Goal: Task Accomplishment & Management: Complete application form

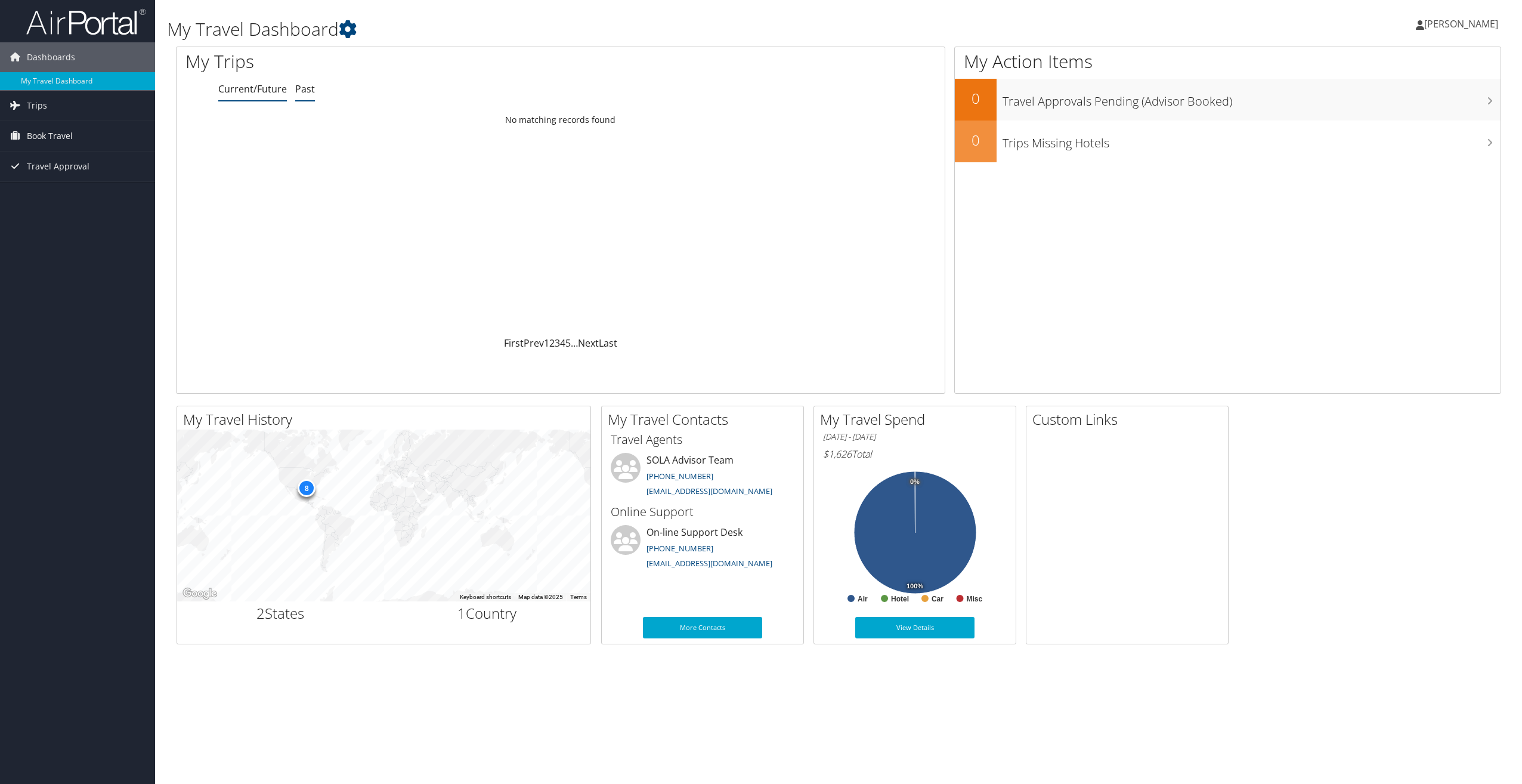
click at [308, 93] on link "Past" at bounding box center [304, 89] width 20 height 13
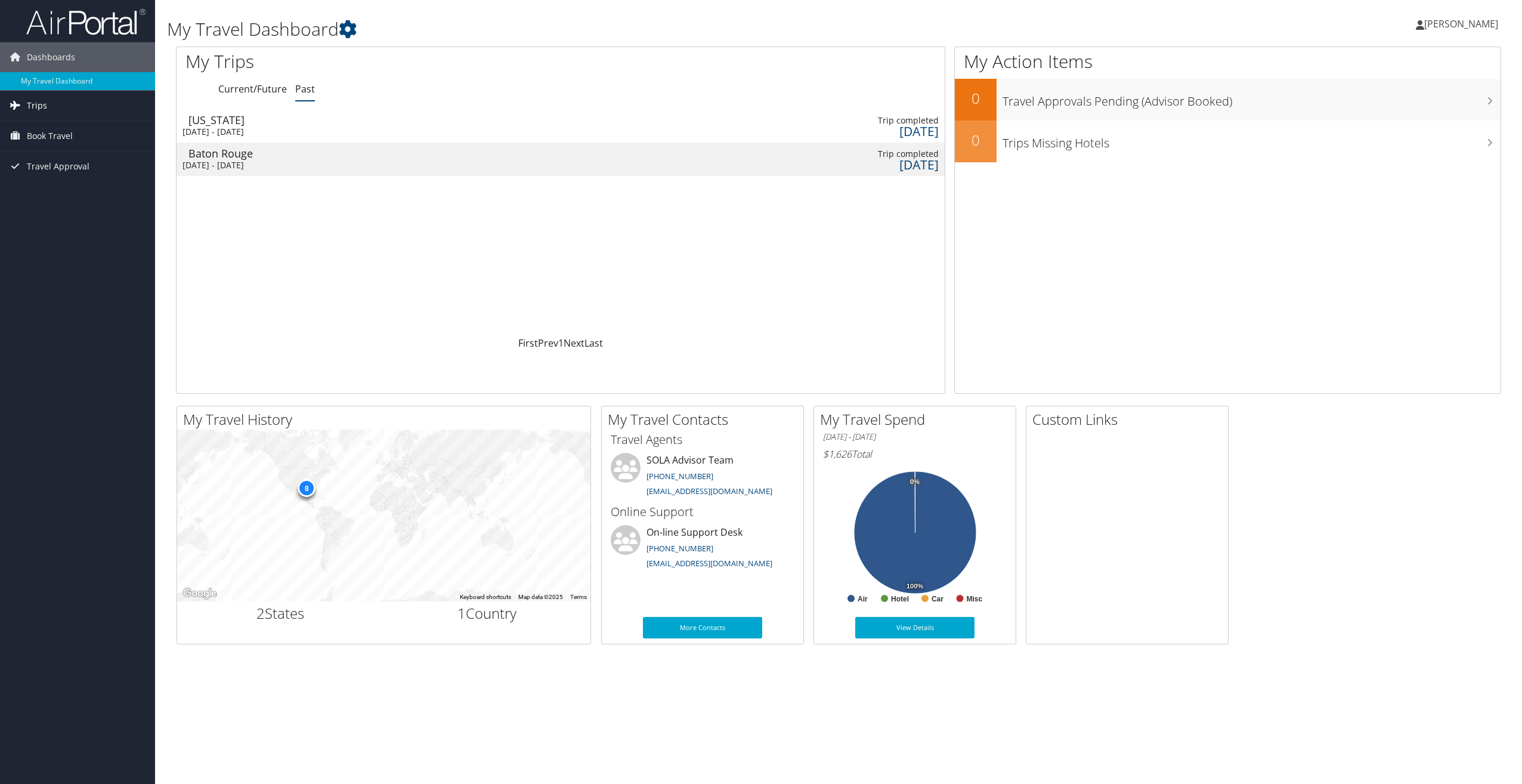
click at [42, 103] on span "Trips" at bounding box center [36, 105] width 20 height 29
click at [83, 128] on link "Current/Future Trips" at bounding box center [78, 129] width 156 height 18
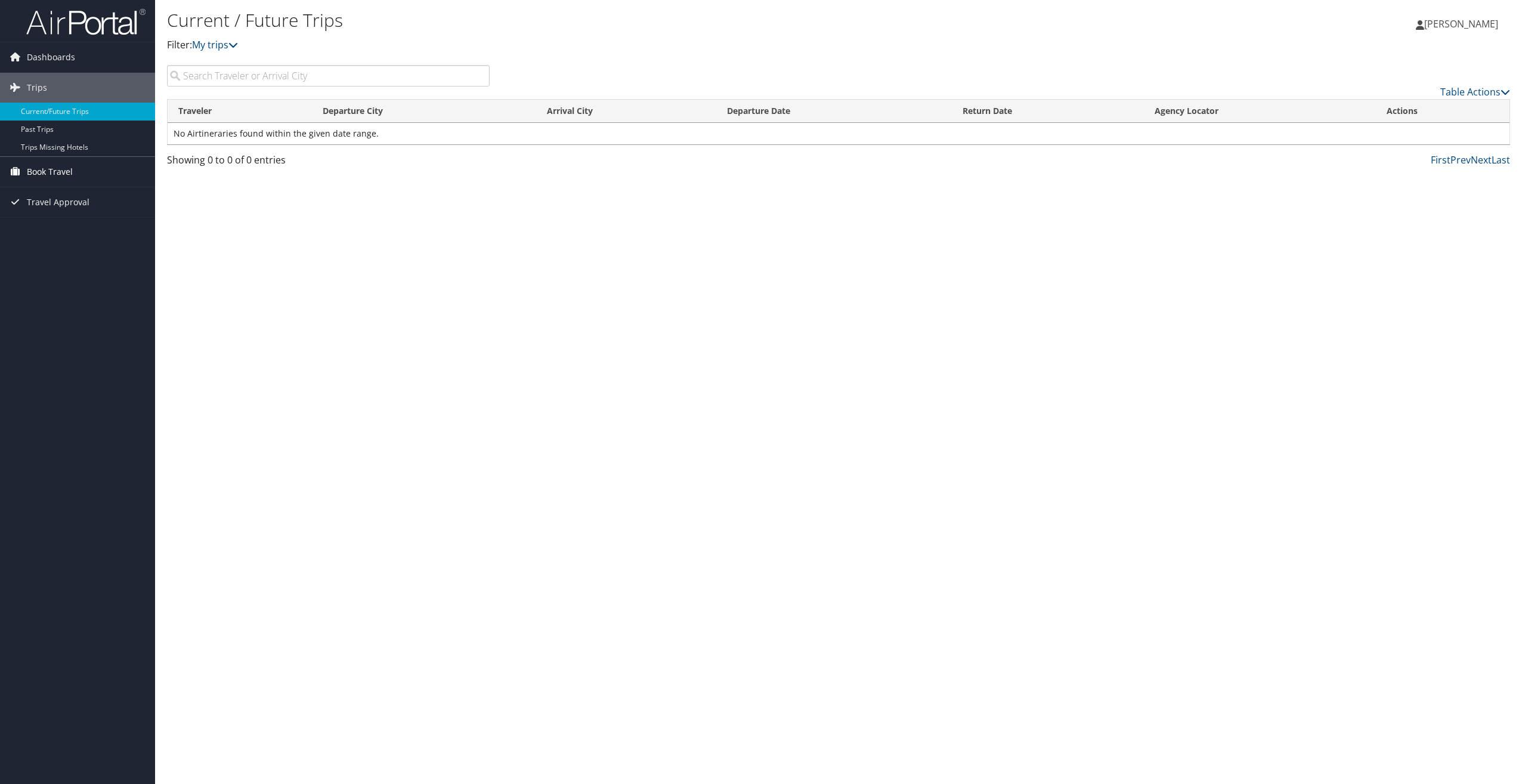
click at [54, 170] on span "Book Travel" at bounding box center [49, 171] width 46 height 29
click at [65, 232] on span "Travel Approval" at bounding box center [58, 237] width 63 height 29
click at [61, 276] on link "Approved Trips" at bounding box center [78, 280] width 156 height 18
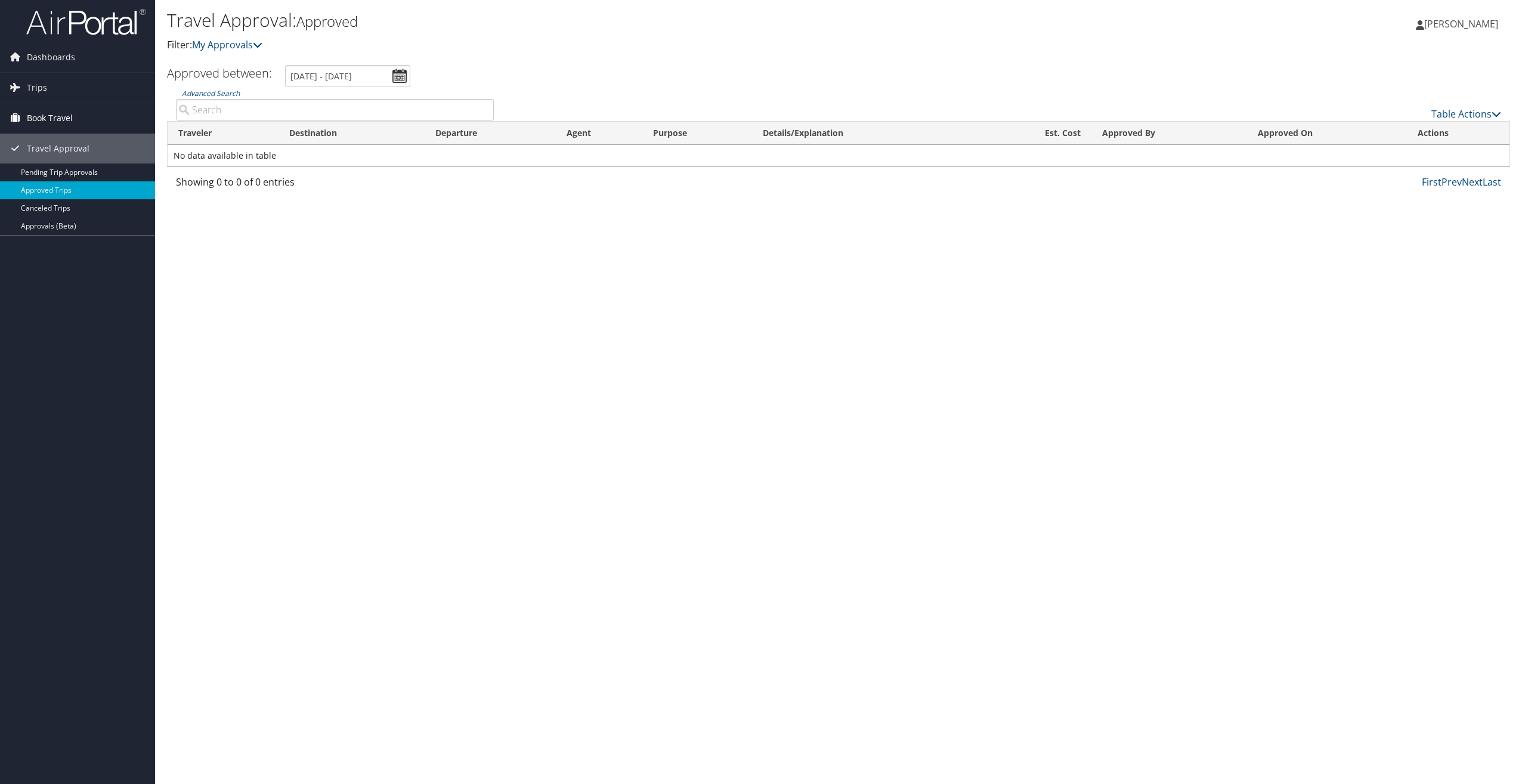
click at [32, 119] on span "Book Travel" at bounding box center [49, 118] width 46 height 29
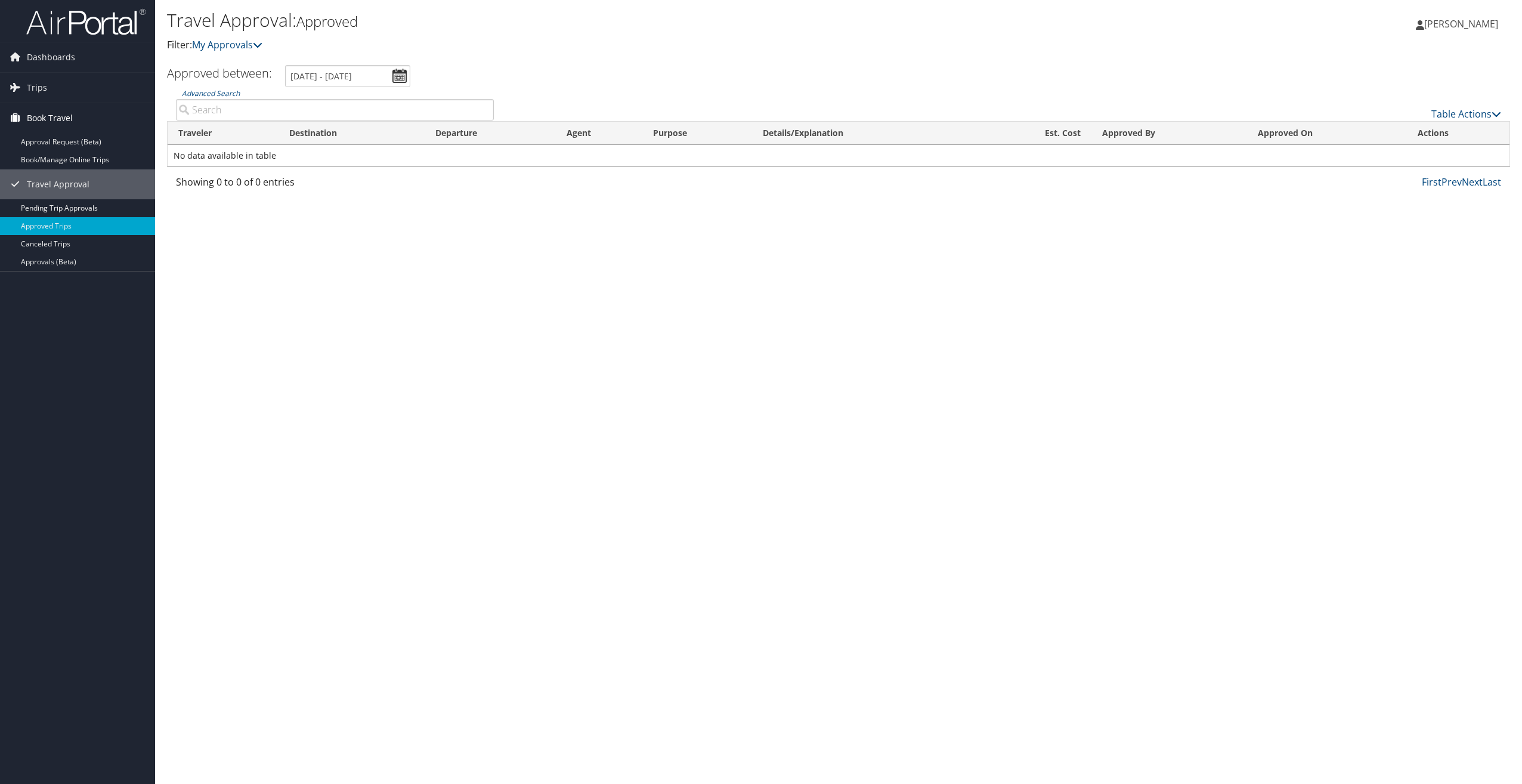
click at [62, 117] on span "Book Travel" at bounding box center [49, 118] width 46 height 29
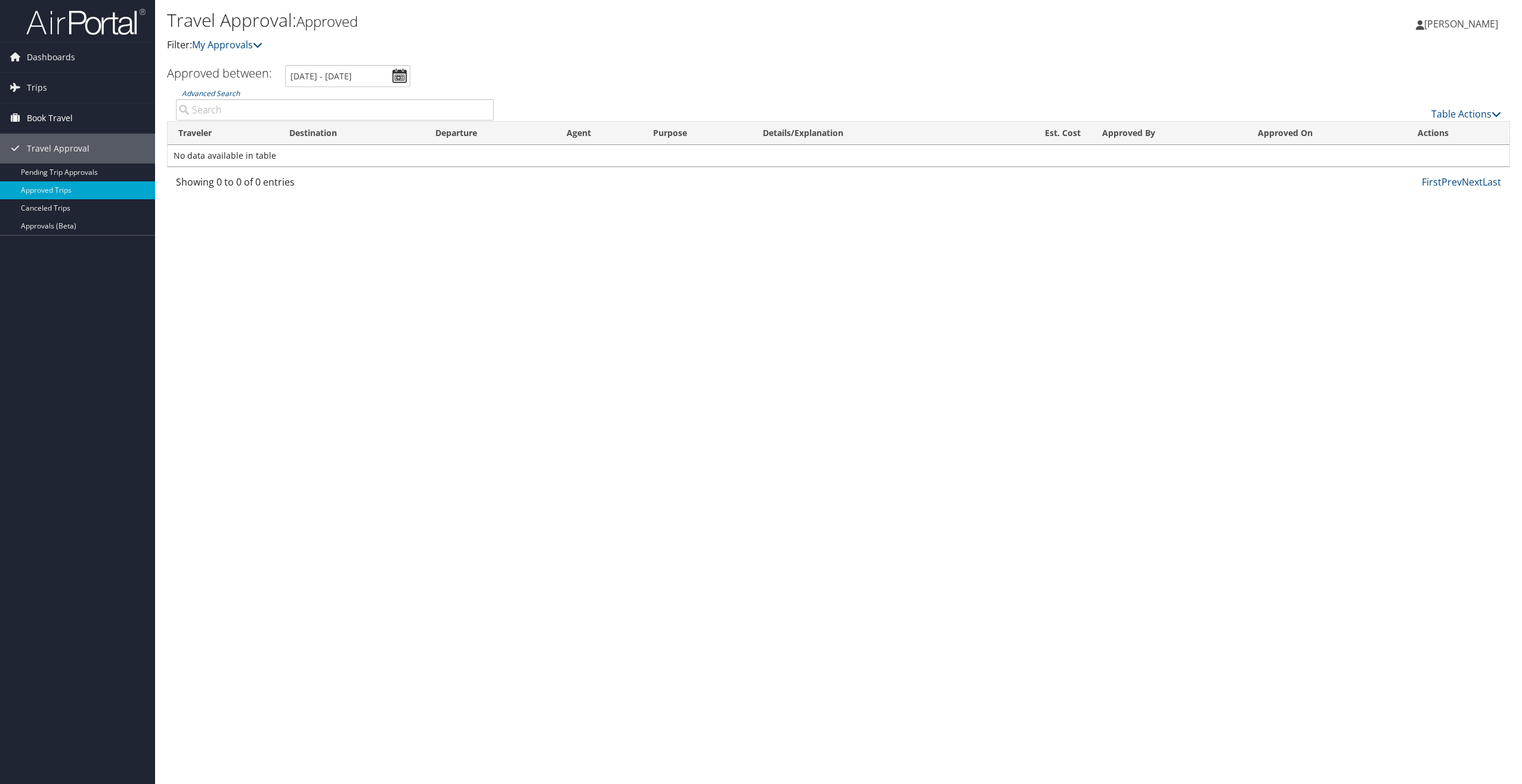
click at [62, 117] on span "Book Travel" at bounding box center [49, 118] width 46 height 29
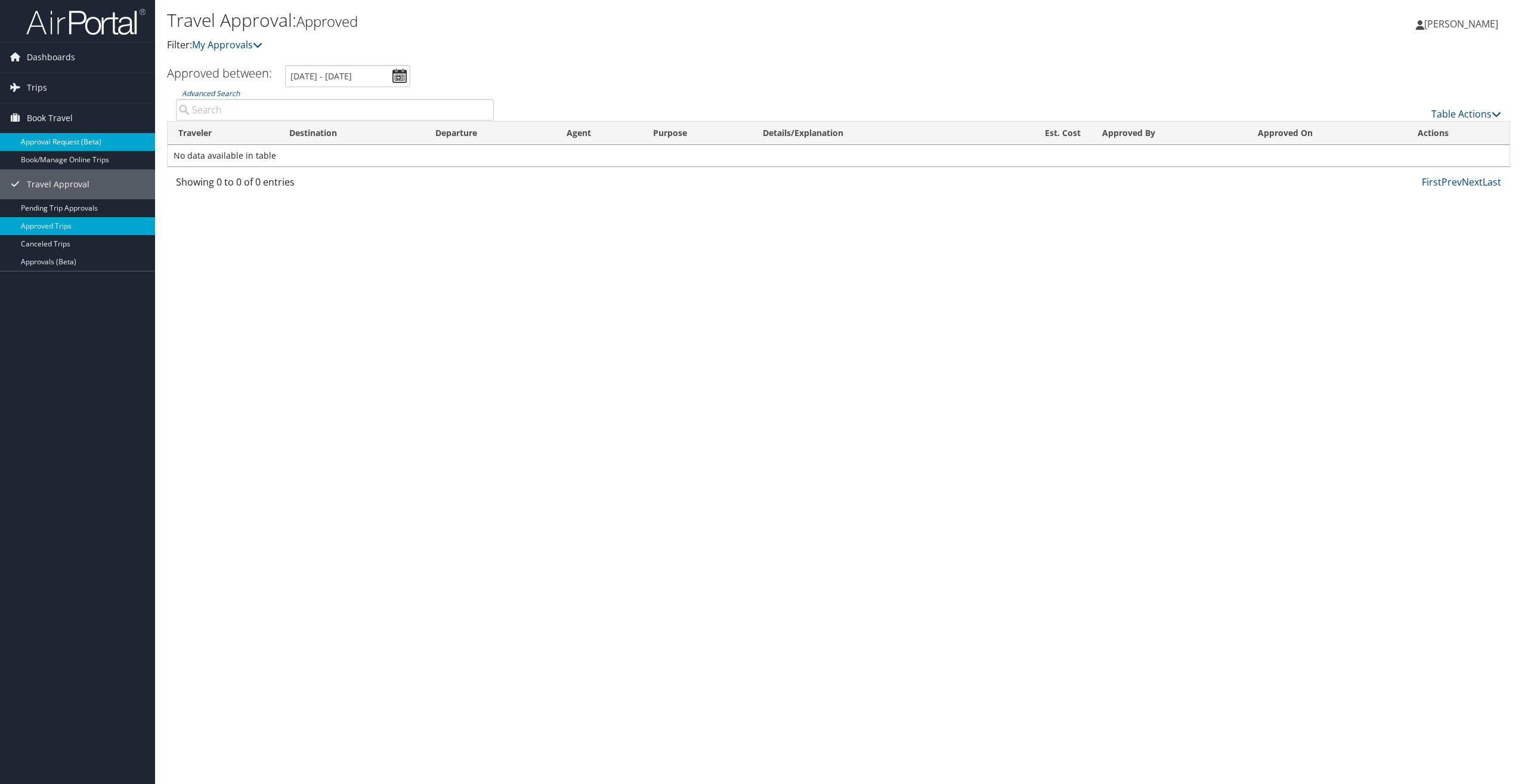
click at [66, 136] on link "Approval Request (Beta)" at bounding box center [78, 141] width 156 height 18
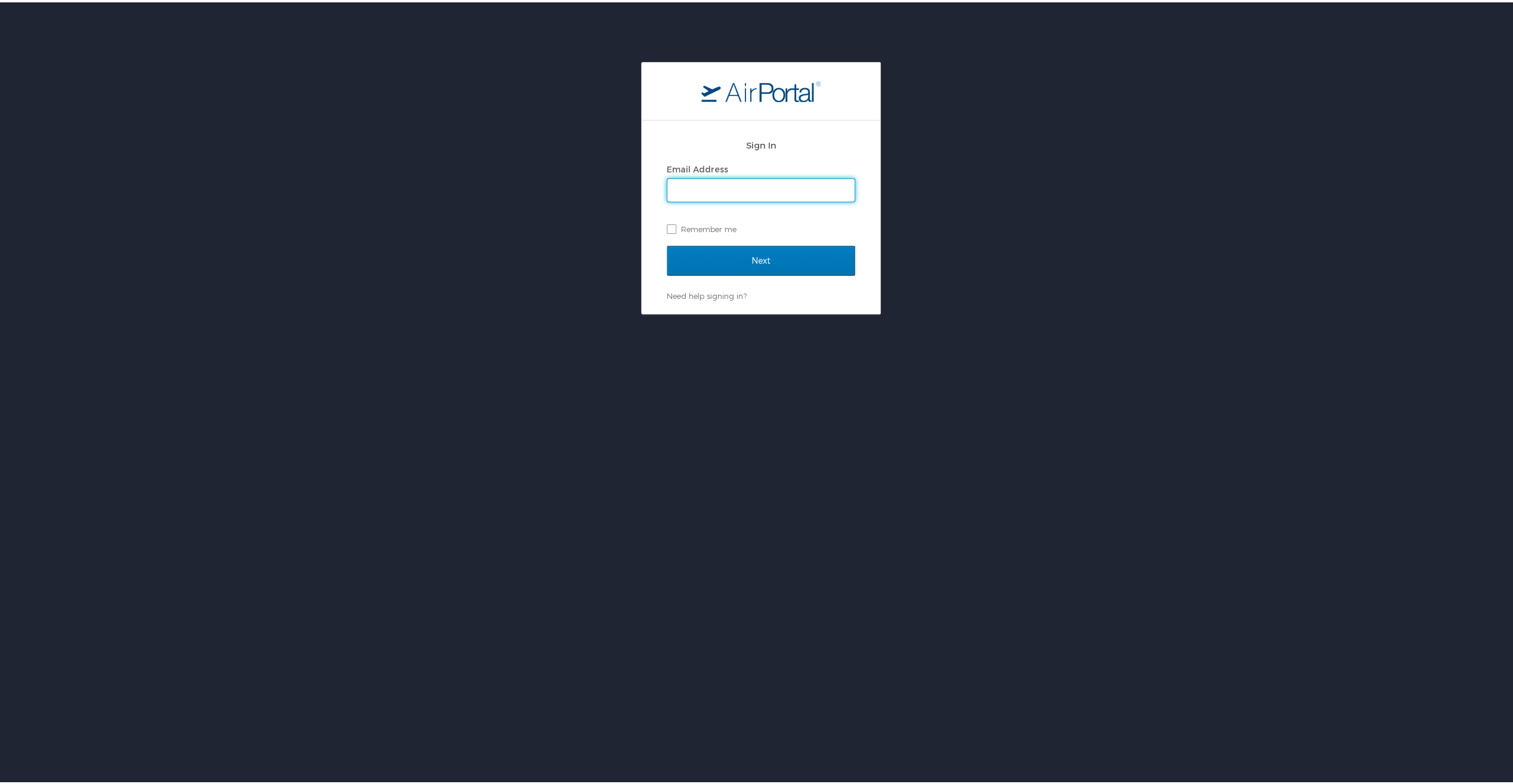
click at [689, 193] on input "Email Address" at bounding box center [761, 188] width 188 height 23
type input "[EMAIL_ADDRESS][DOMAIN_NAME][US_STATE]"
click at [666, 227] on label "Remember me" at bounding box center [760, 227] width 189 height 18
click at [666, 227] on input "Remember me" at bounding box center [670, 226] width 8 height 8
checkbox input "true"
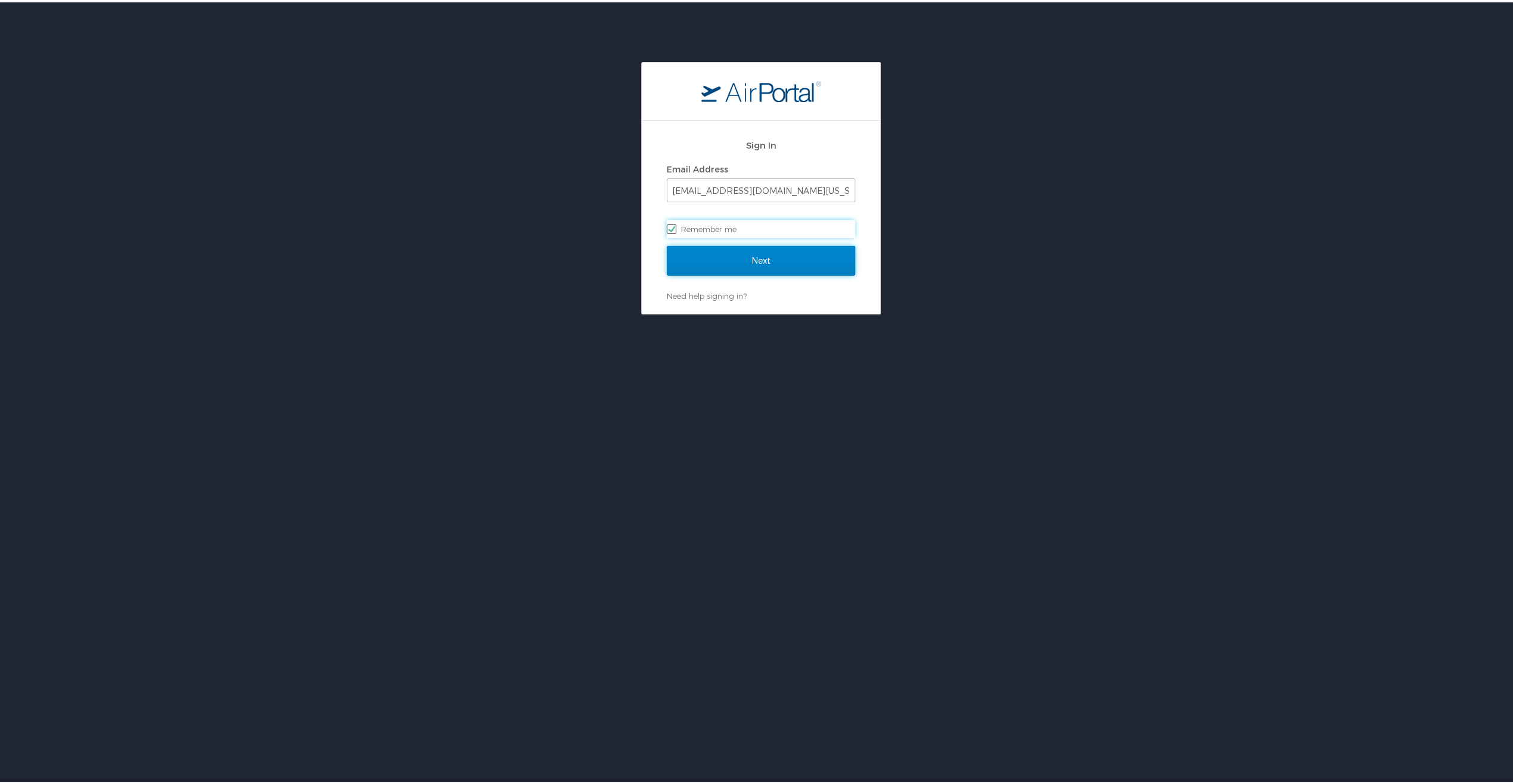
click at [712, 252] on input "Next" at bounding box center [760, 258] width 189 height 29
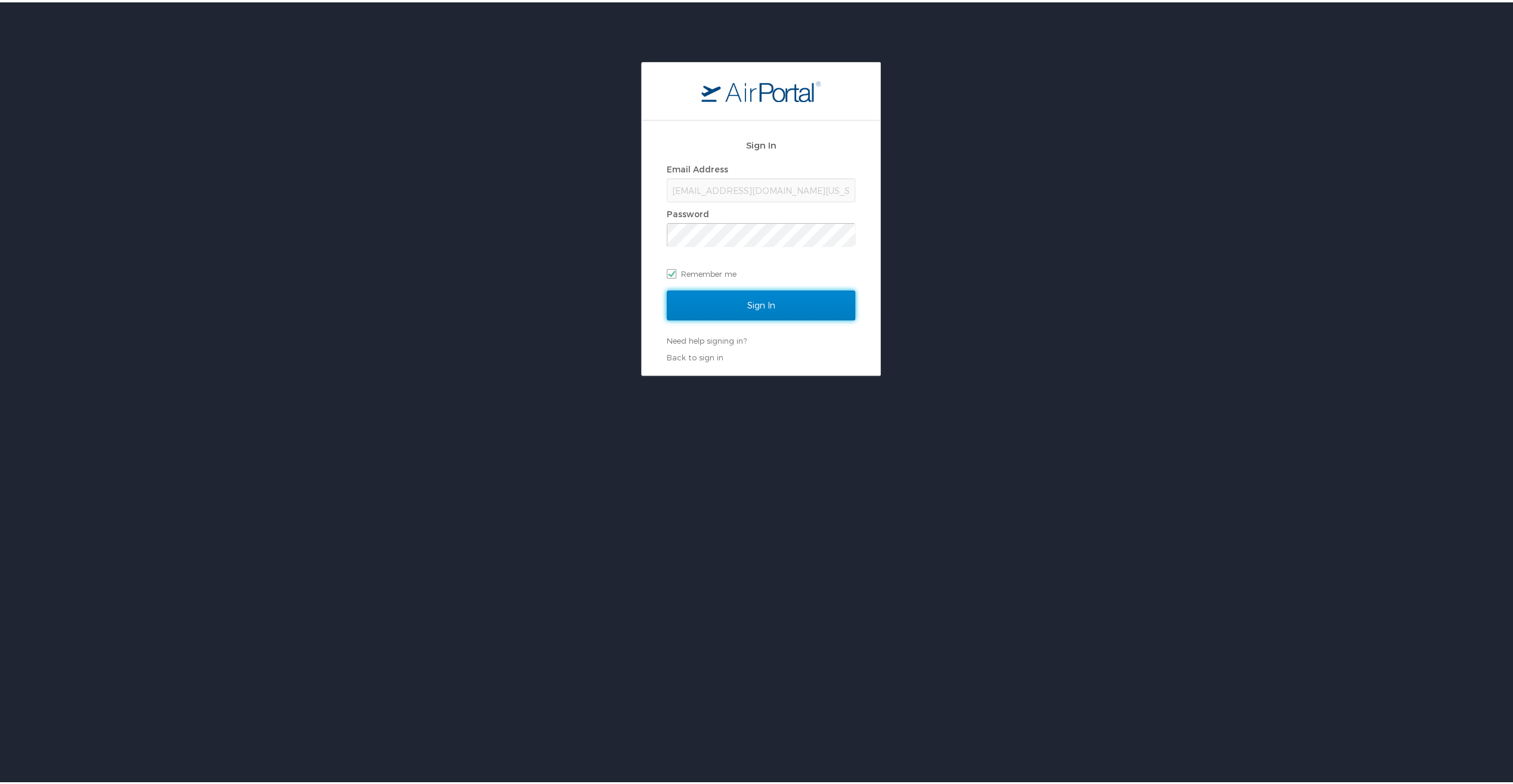
click at [710, 298] on input "Sign In" at bounding box center [760, 302] width 189 height 29
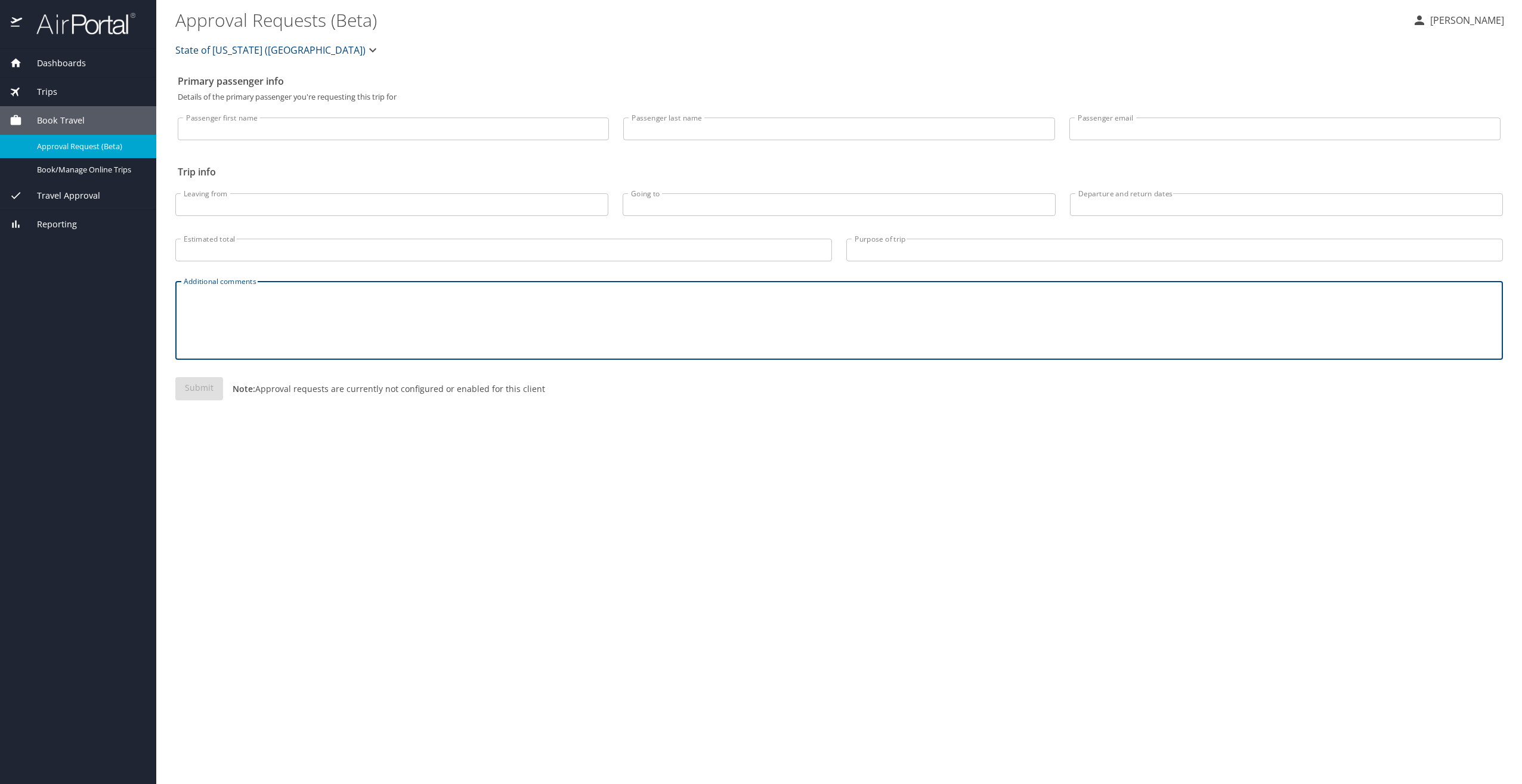
click at [398, 318] on textarea "Additional comments" at bounding box center [839, 320] width 1311 height 57
click at [321, 252] on input "Estimated total" at bounding box center [504, 250] width 657 height 23
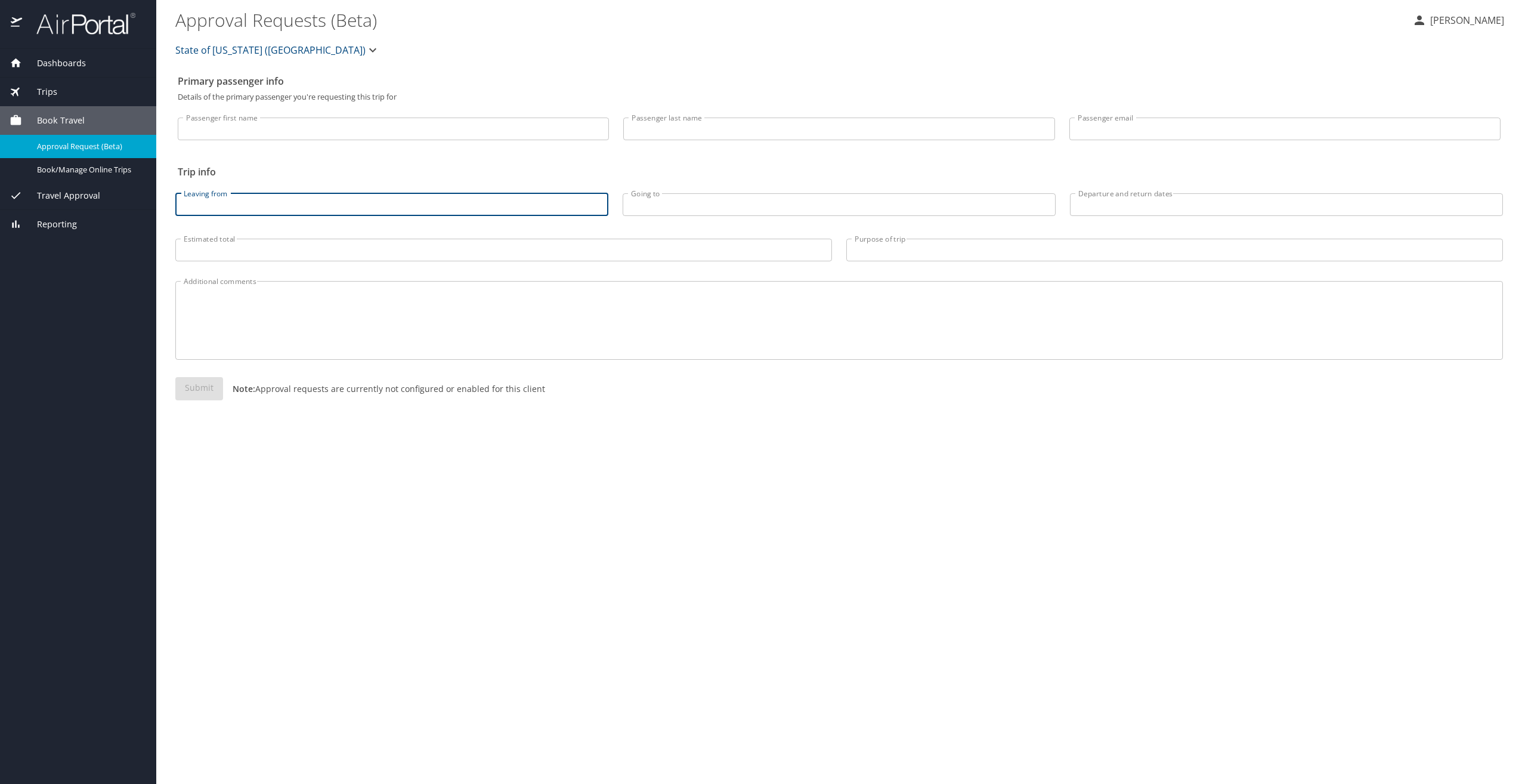
click at [262, 207] on input "Leaving from" at bounding box center [392, 205] width 433 height 23
click at [231, 135] on input "Passenger first name" at bounding box center [393, 129] width 431 height 23
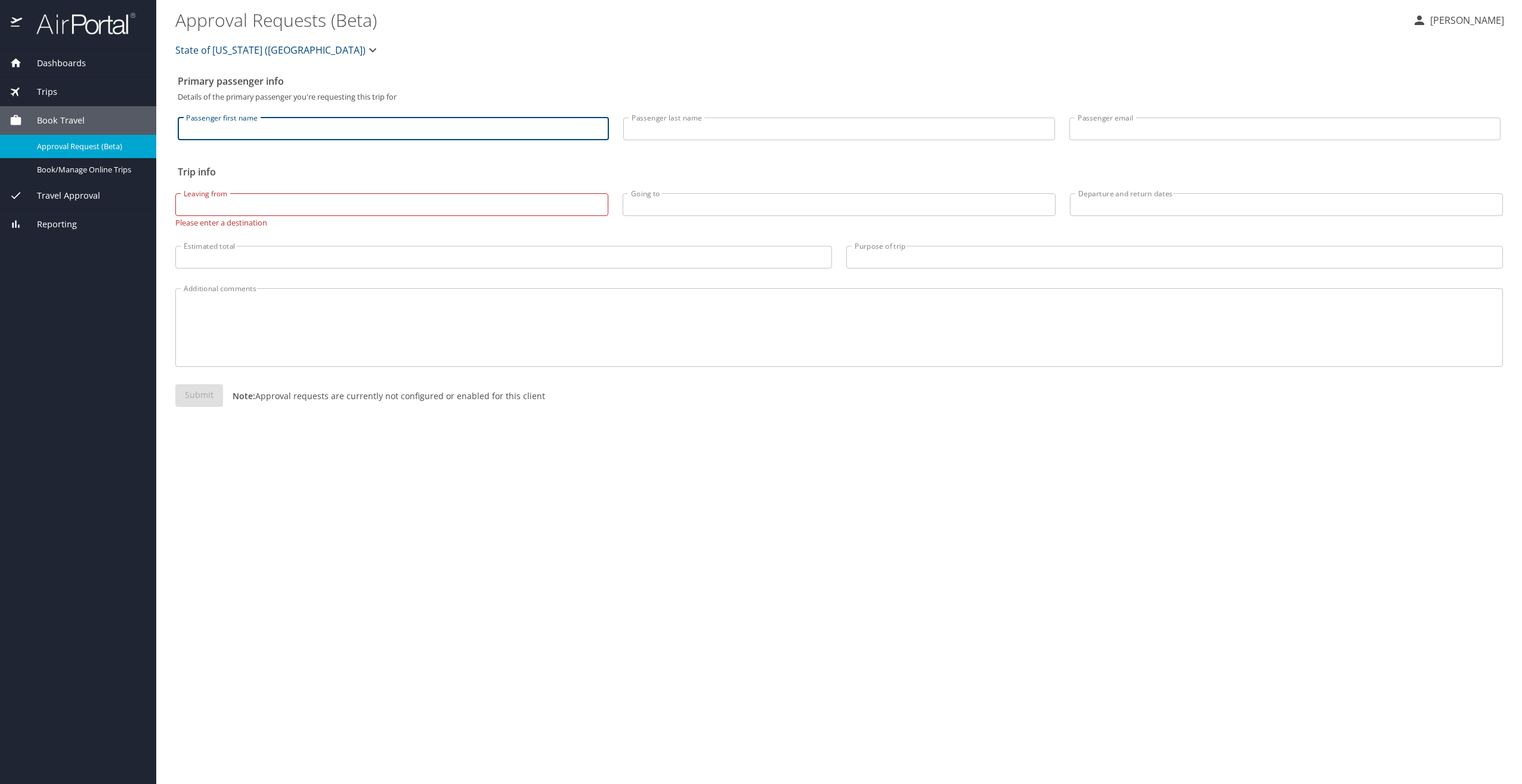
click at [415, 322] on textarea "Additional comments" at bounding box center [839, 327] width 1311 height 57
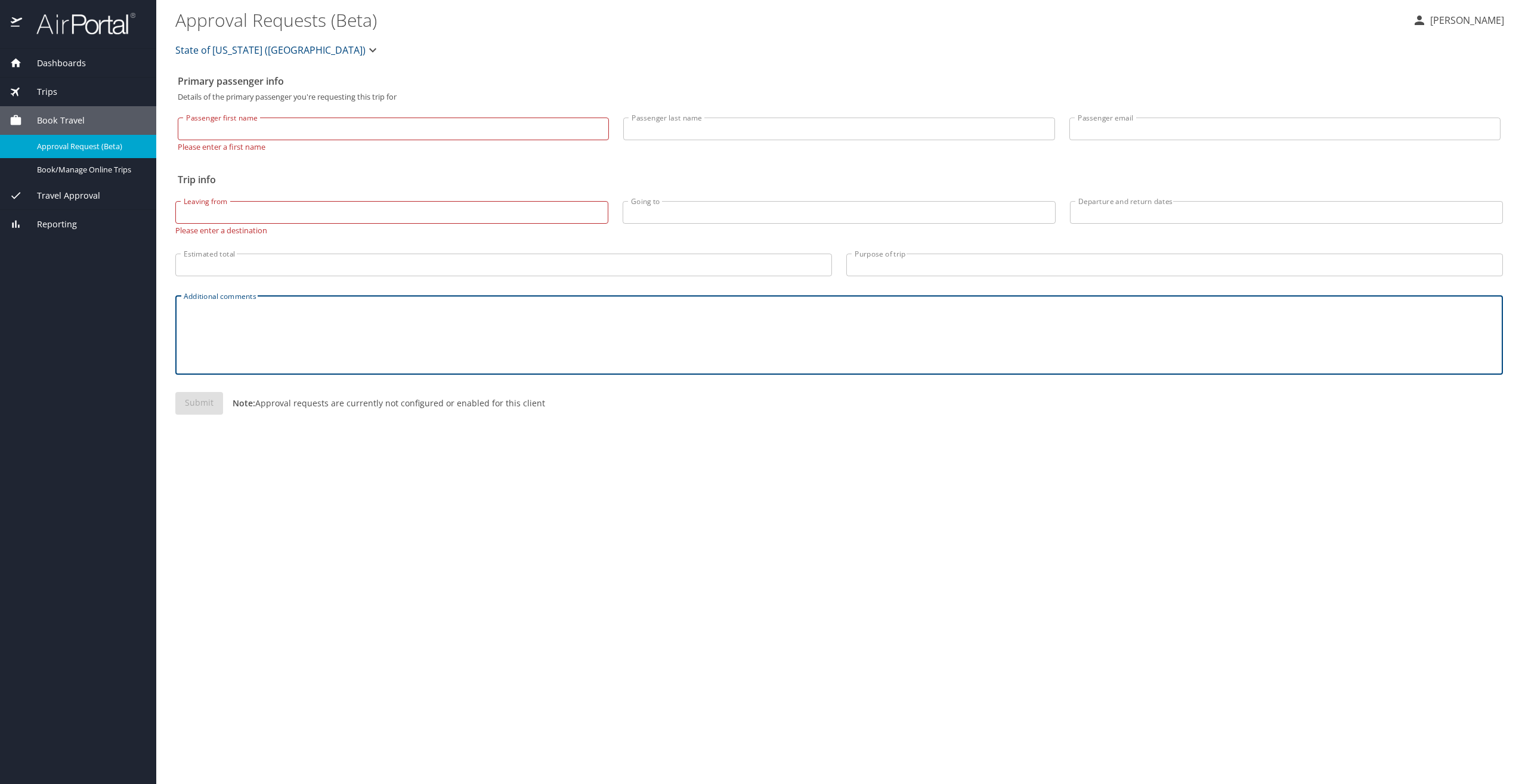
click at [267, 128] on input "Passenger first name" at bounding box center [393, 129] width 431 height 23
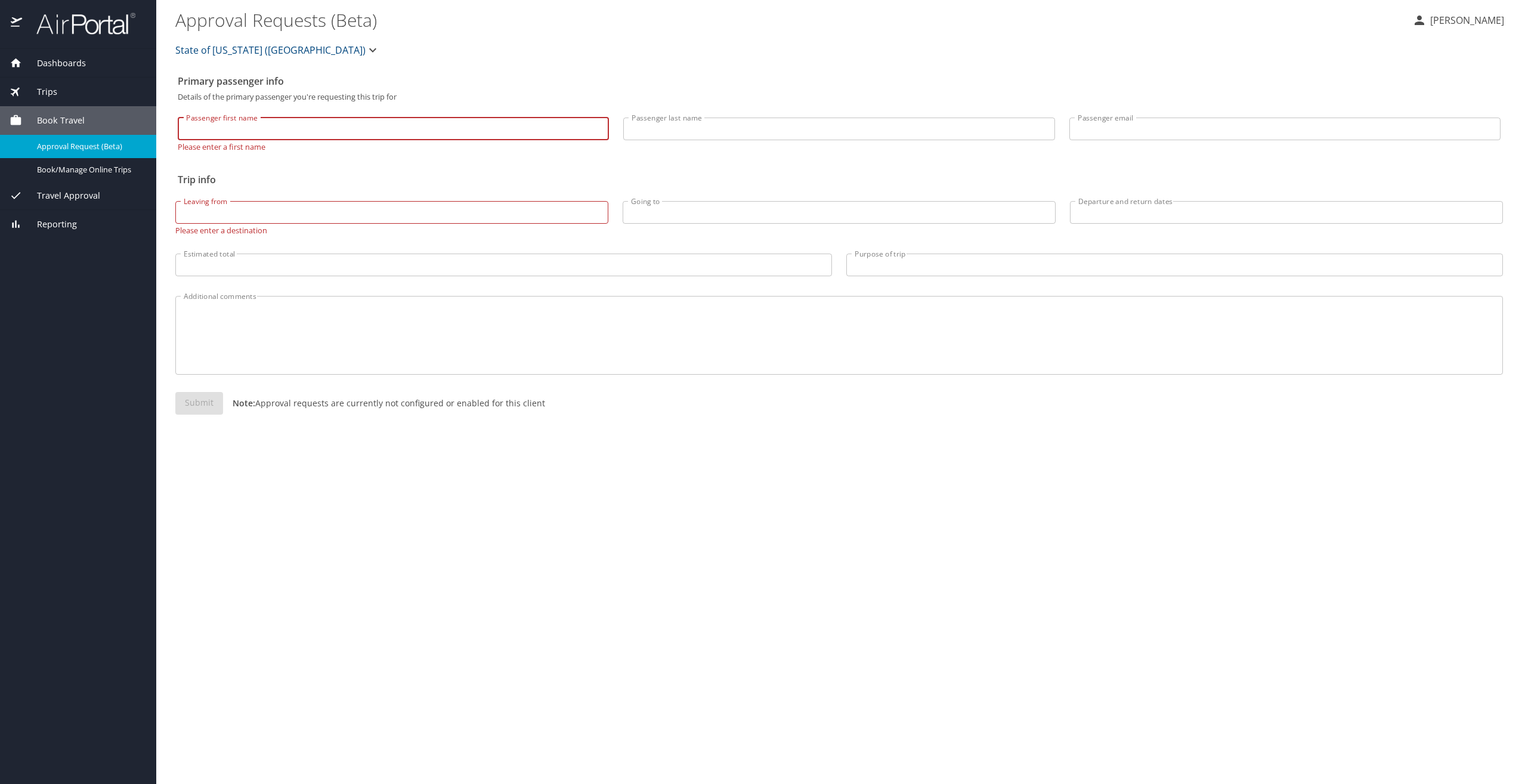
type input "Ellis"
type input "Roussel"
type input "roussele@ag.louisiana.gov"
click at [257, 213] on input "Leaving from" at bounding box center [392, 212] width 433 height 23
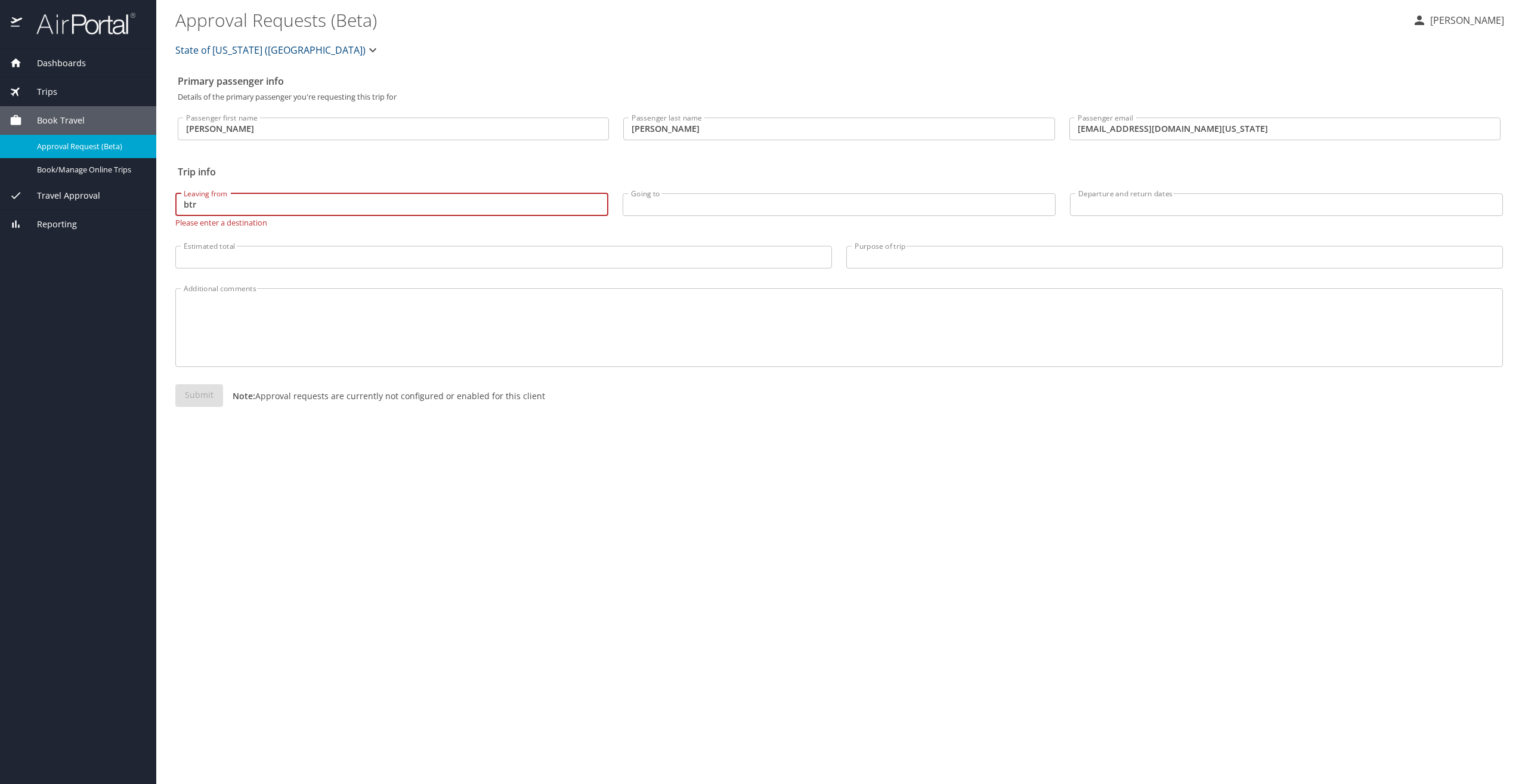
drag, startPoint x: 262, startPoint y: 205, endPoint x: 253, endPoint y: 205, distance: 9.0
click at [253, 205] on input "btr" at bounding box center [392, 205] width 433 height 23
drag, startPoint x: 181, startPoint y: 200, endPoint x: 139, endPoint y: 198, distance: 42.0
click at [144, 199] on div "Dashboards My Travel Dashboard Trips Current / Future Trips Past Trips Trips Mi…" at bounding box center [761, 392] width 1522 height 784
click at [655, 204] on input "Going to" at bounding box center [839, 205] width 433 height 23
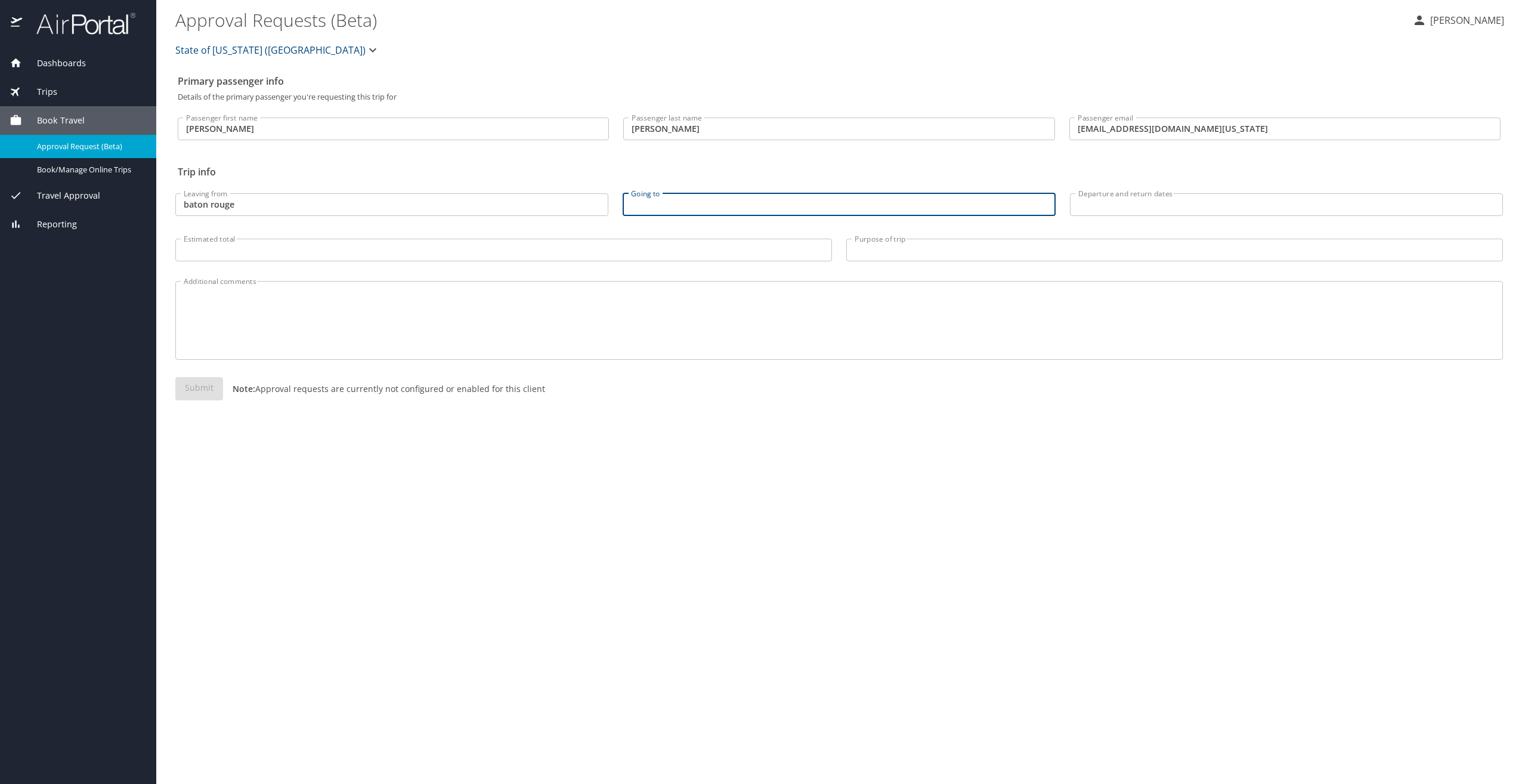
click at [371, 198] on input "baton rouge" at bounding box center [392, 205] width 433 height 23
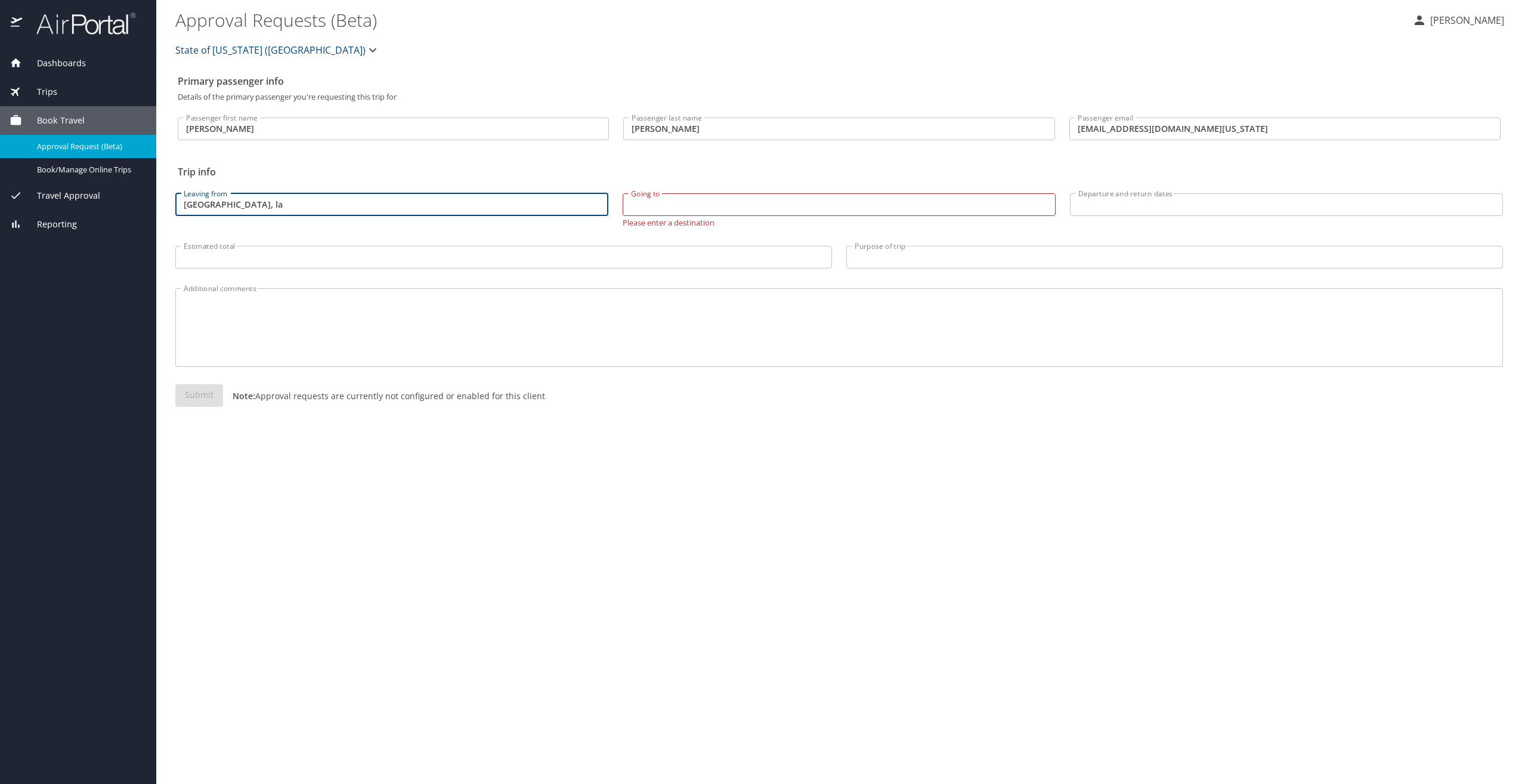
type input "baton rouge, la"
click at [352, 263] on input "Estimated total" at bounding box center [504, 257] width 657 height 23
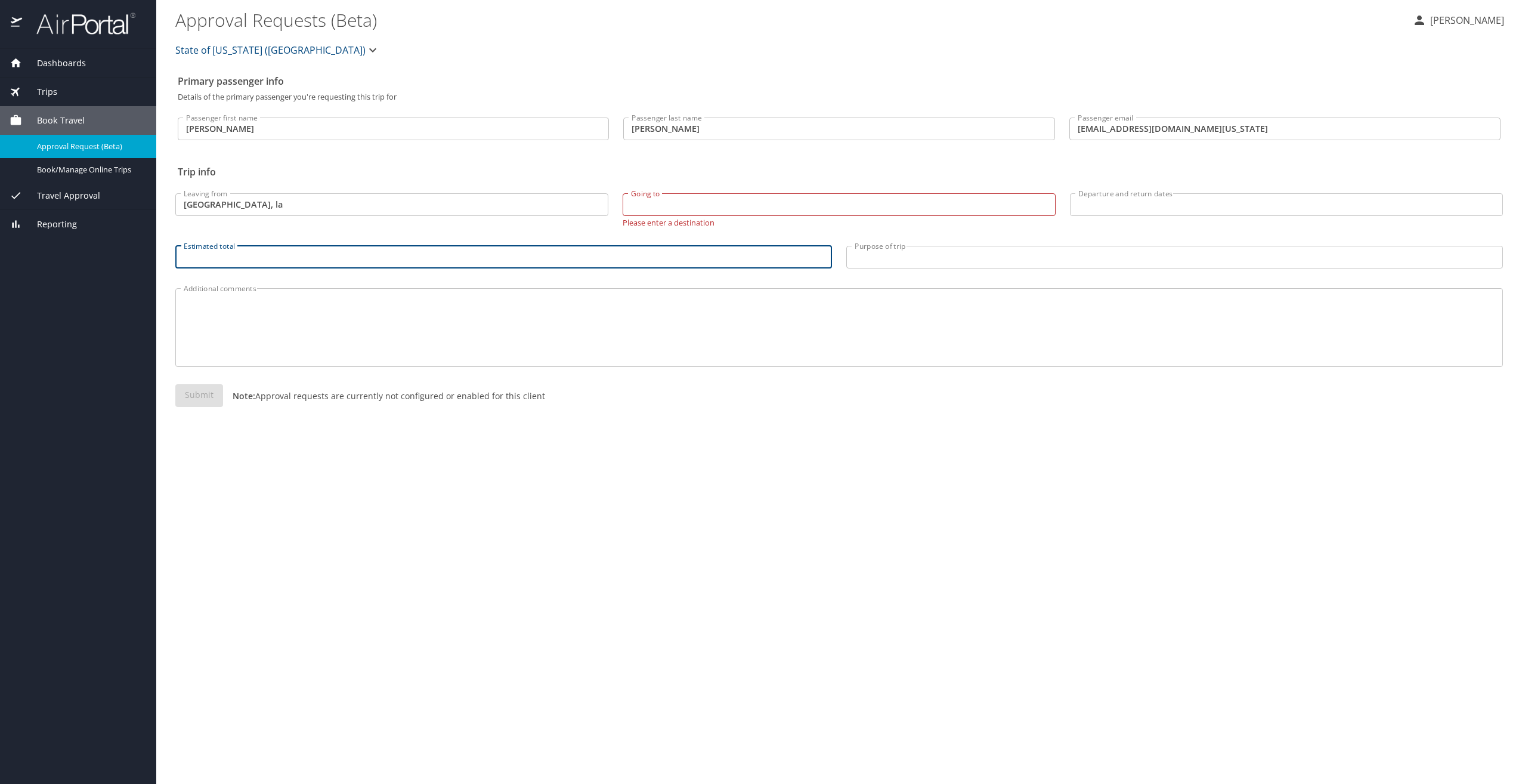
click at [657, 195] on input "Going to" at bounding box center [839, 205] width 433 height 23
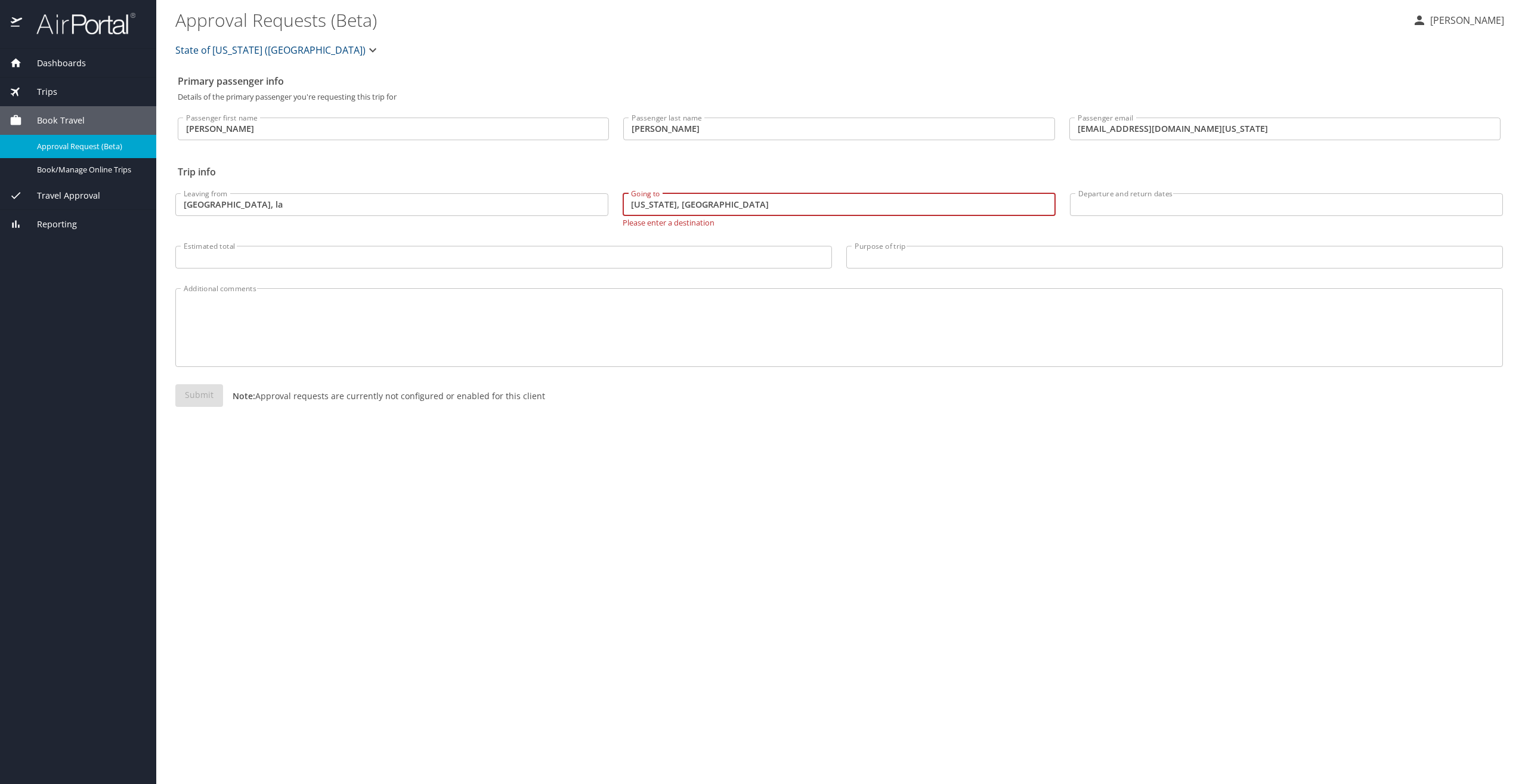
type input "Washington, DC"
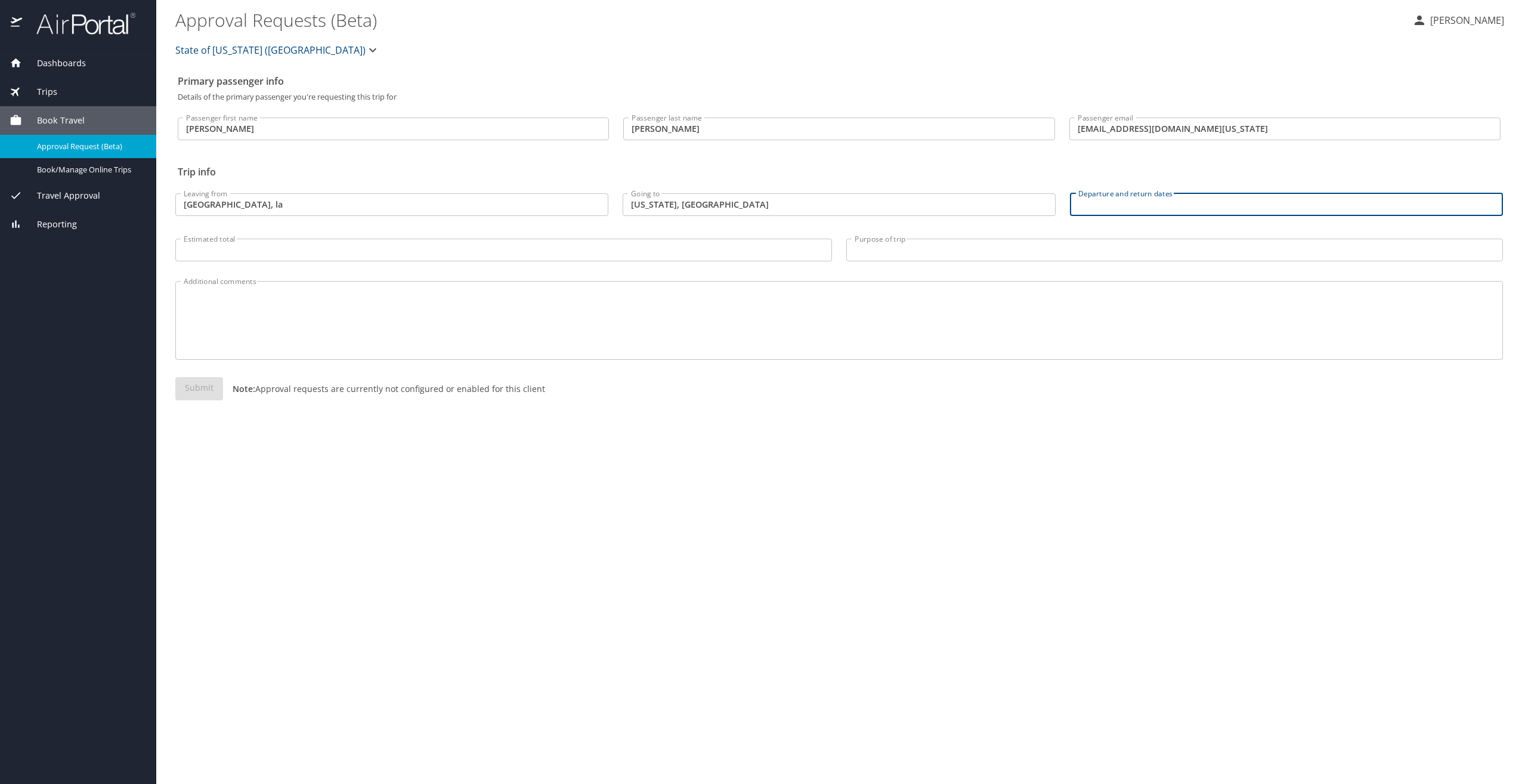
click at [1138, 205] on input "Departure and return dates" at bounding box center [1287, 205] width 433 height 23
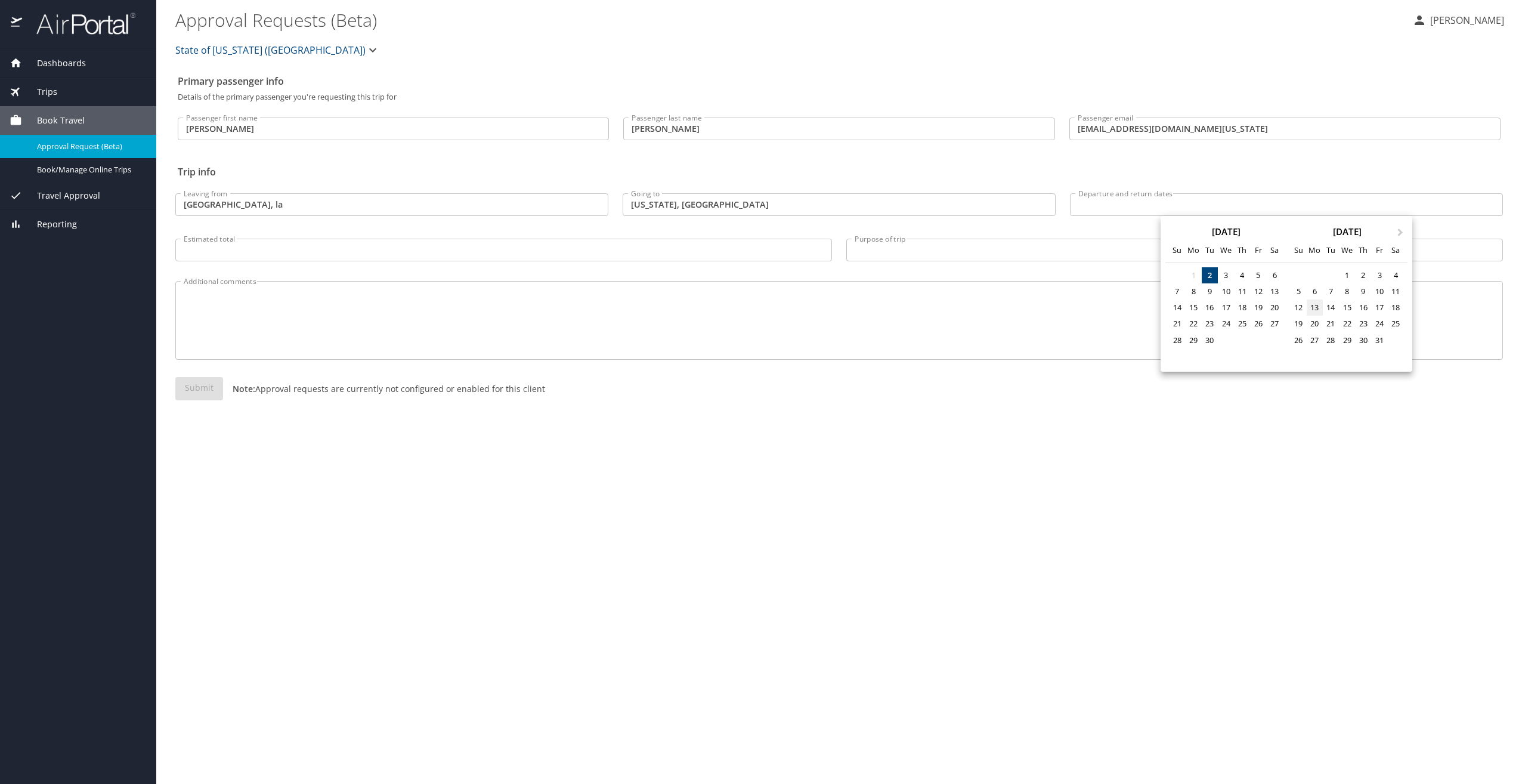
click at [1310, 313] on div "13" at bounding box center [1314, 307] width 16 height 16
click at [1362, 304] on div "16" at bounding box center [1363, 307] width 16 height 16
type input "10/13/2025 🠦 10/16/2025"
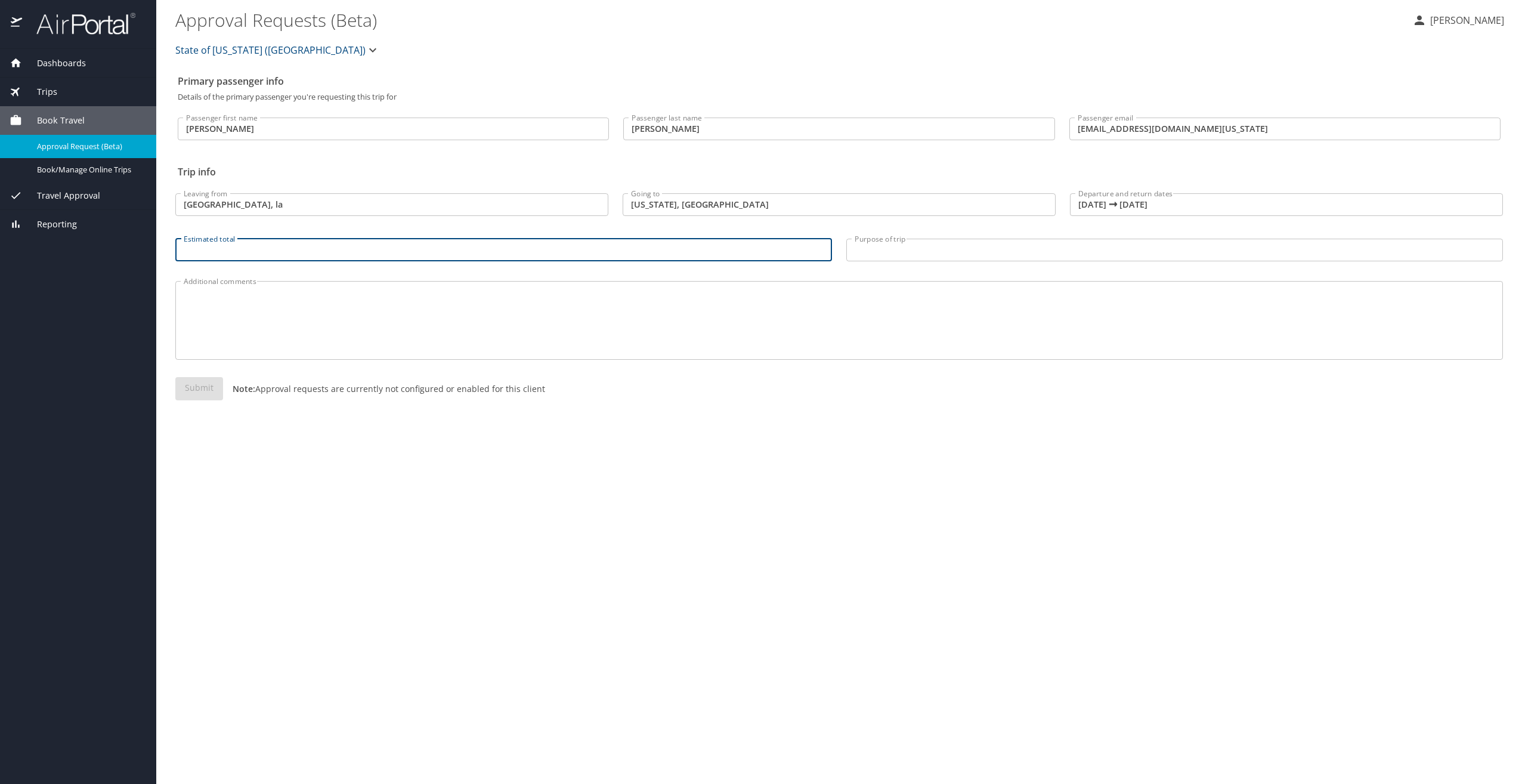
click at [630, 245] on input "Estimated total" at bounding box center [504, 250] width 657 height 23
click at [890, 246] on input "Purpose of trip" at bounding box center [1175, 250] width 657 height 23
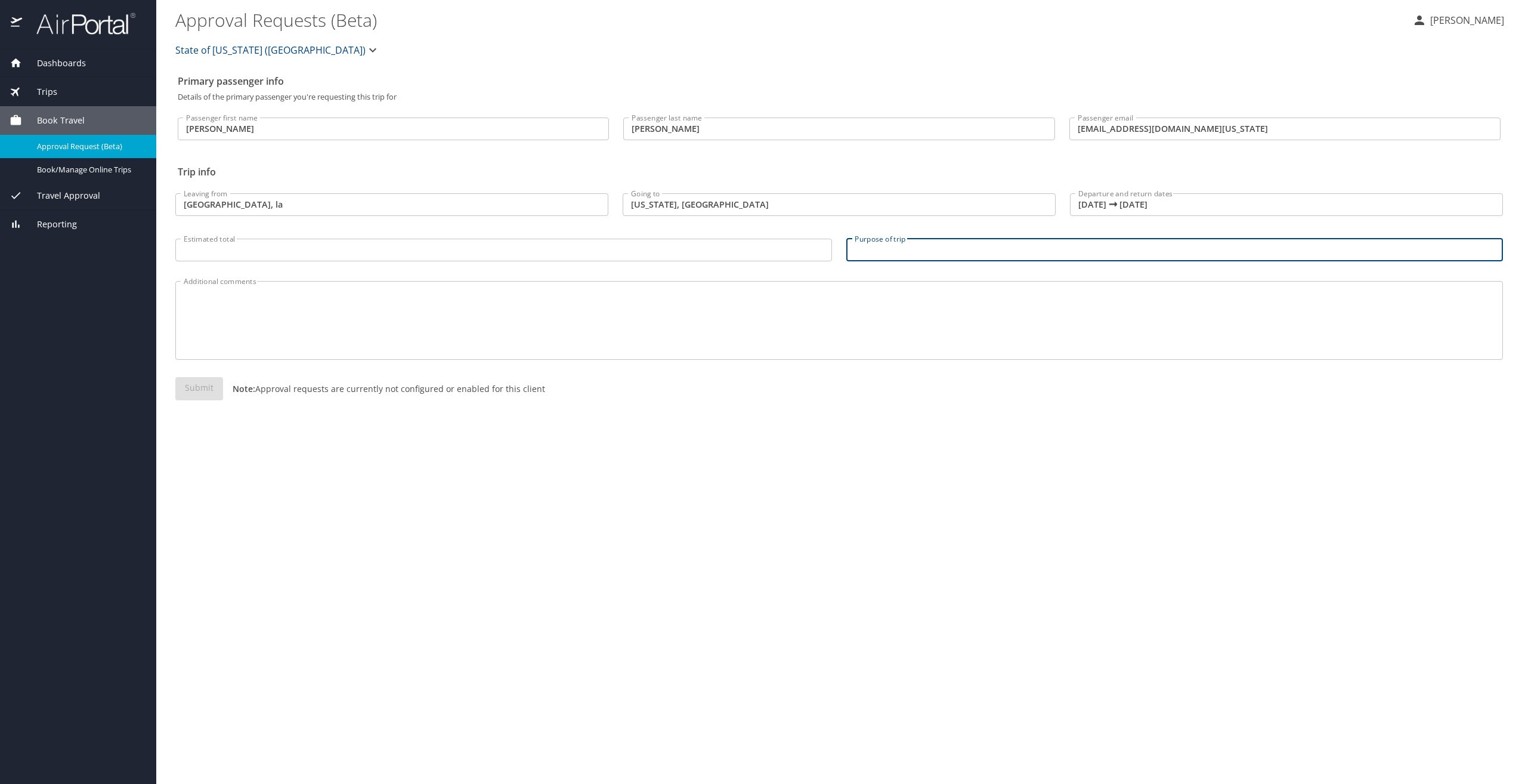
click at [680, 320] on textarea "Additional comments" at bounding box center [839, 320] width 1311 height 57
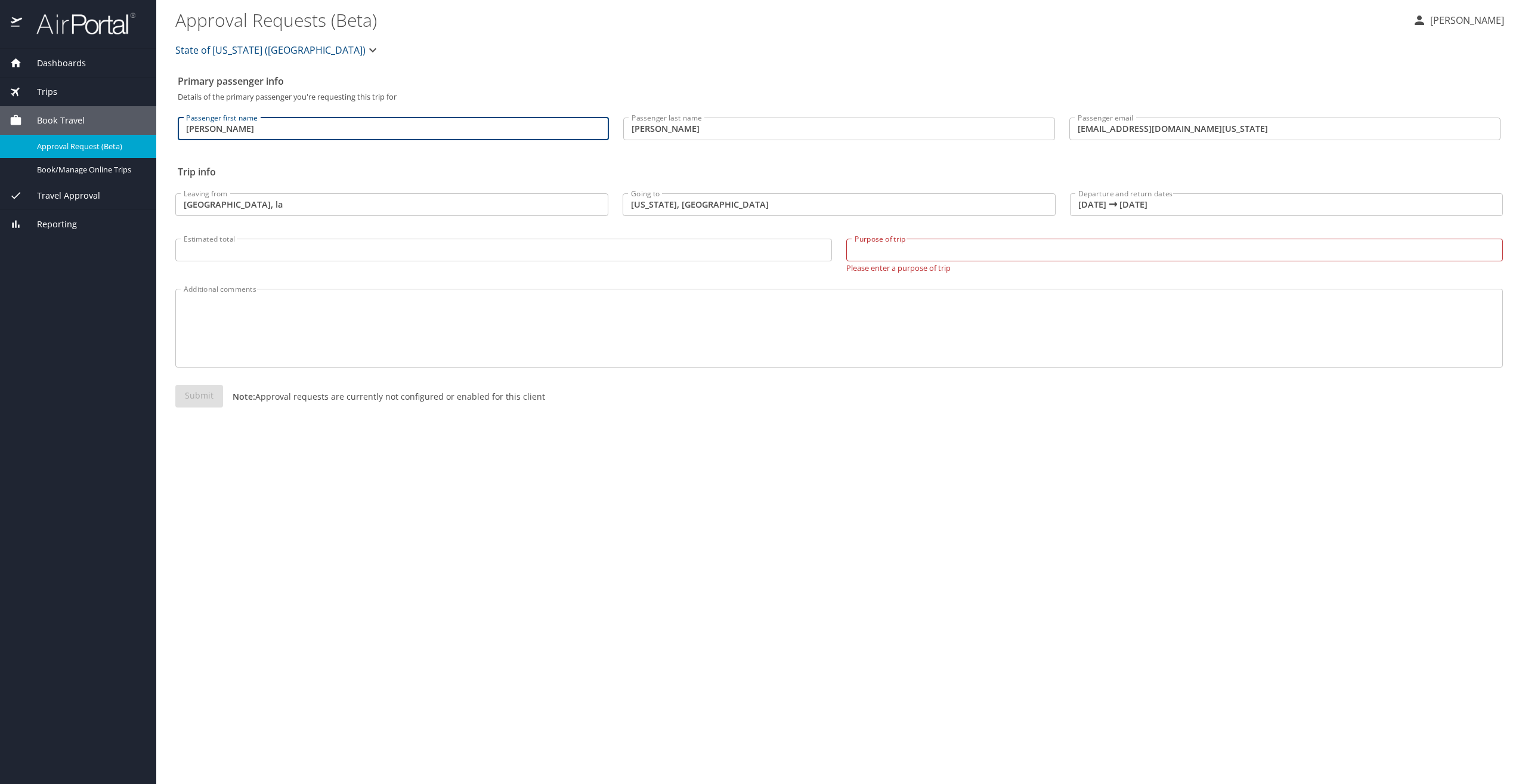
drag, startPoint x: 262, startPoint y: 123, endPoint x: 156, endPoint y: 124, distance: 106.0
click at [156, 124] on main "Approval Requests (Beta) Ellis Roussel State of Louisiana (SOLA) Primary passen…" at bounding box center [839, 392] width 1366 height 784
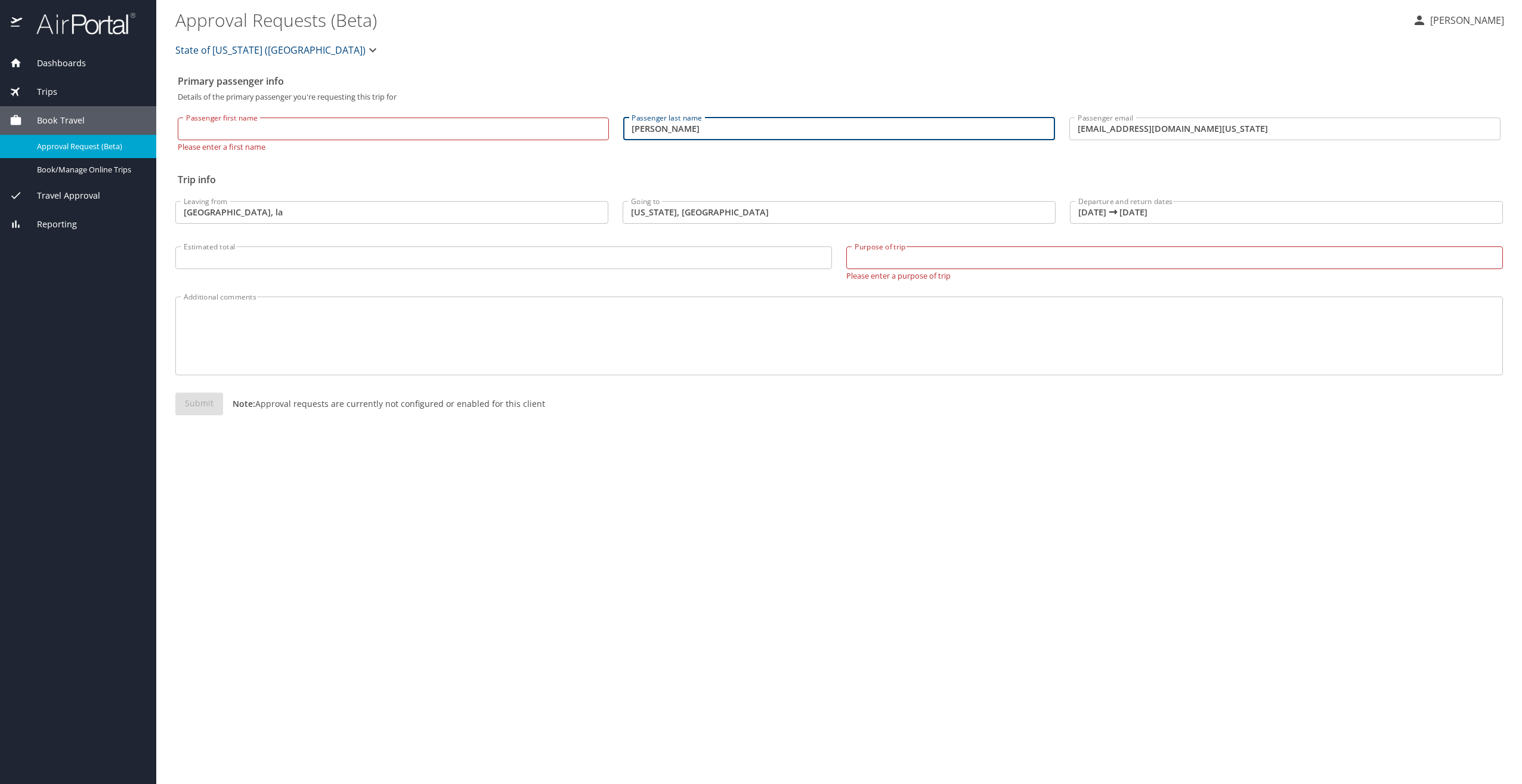
drag, startPoint x: 716, startPoint y: 130, endPoint x: 630, endPoint y: 128, distance: 86.0
click at [537, 120] on div "Passenger first name Passenger first name Please enter a first name Passenger l…" at bounding box center [839, 129] width 1337 height 57
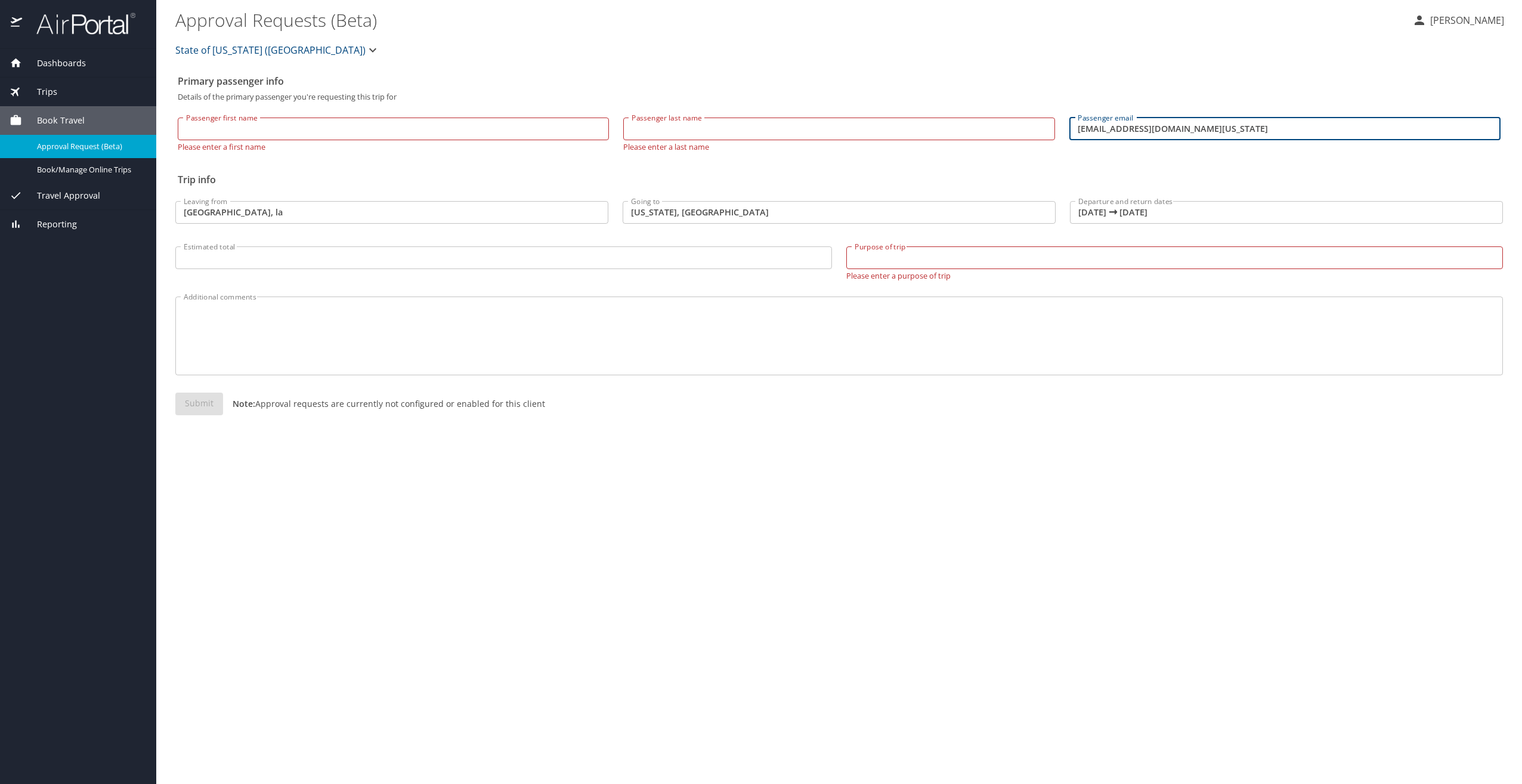
drag, startPoint x: 1256, startPoint y: 121, endPoint x: 997, endPoint y: 121, distance: 259.0
click at [997, 120] on div "Passenger first name Passenger first name Please enter a first name Passenger l…" at bounding box center [839, 129] width 1337 height 57
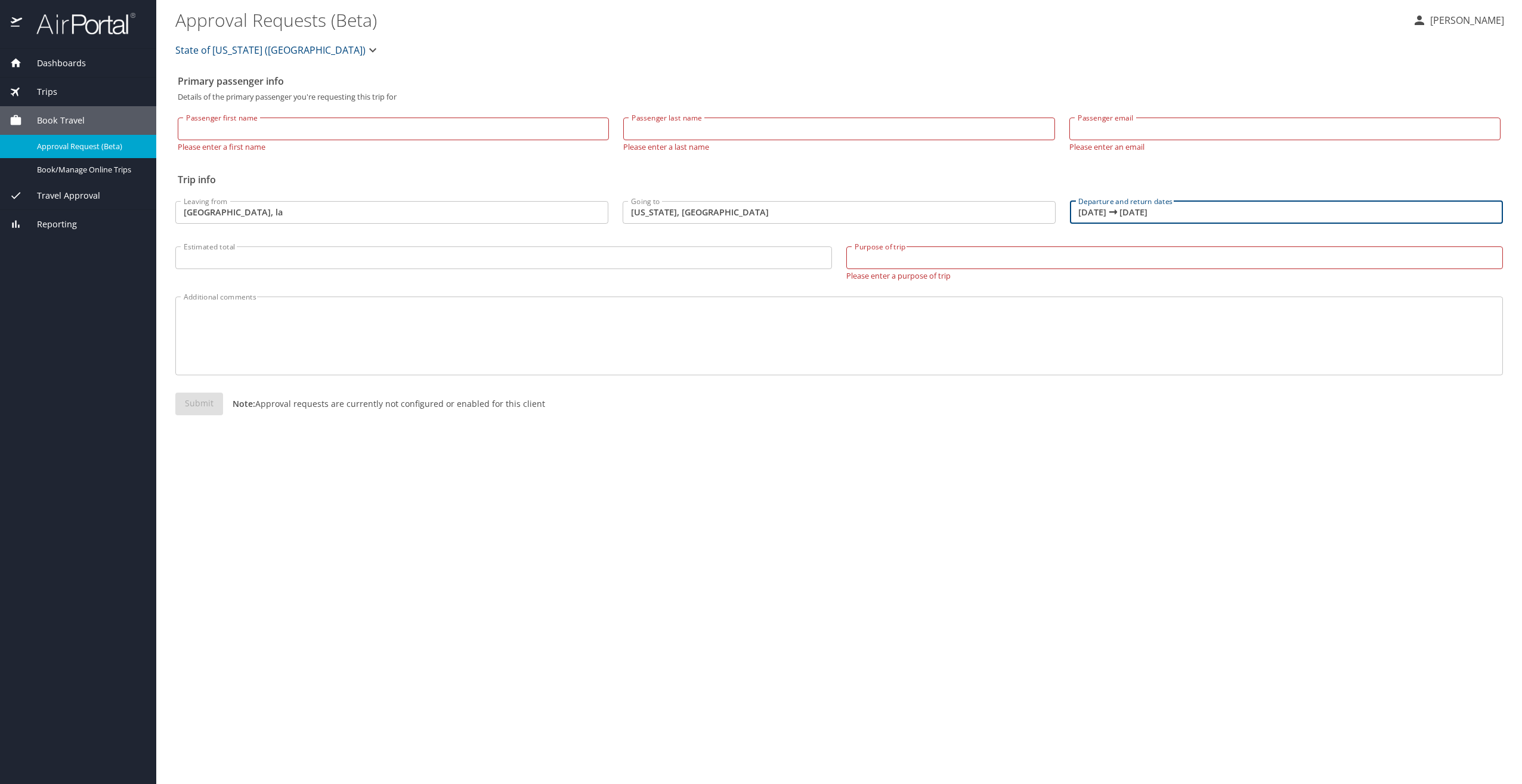
drag, startPoint x: 1211, startPoint y: 214, endPoint x: 827, endPoint y: 215, distance: 384.0
click at [834, 215] on div "Leaving from baton rouge, la Leaving from Going to Washington, DC Going to Depa…" at bounding box center [838, 235] width 1342 height 102
type input "10/13/2025 🠦 10/16/2025"
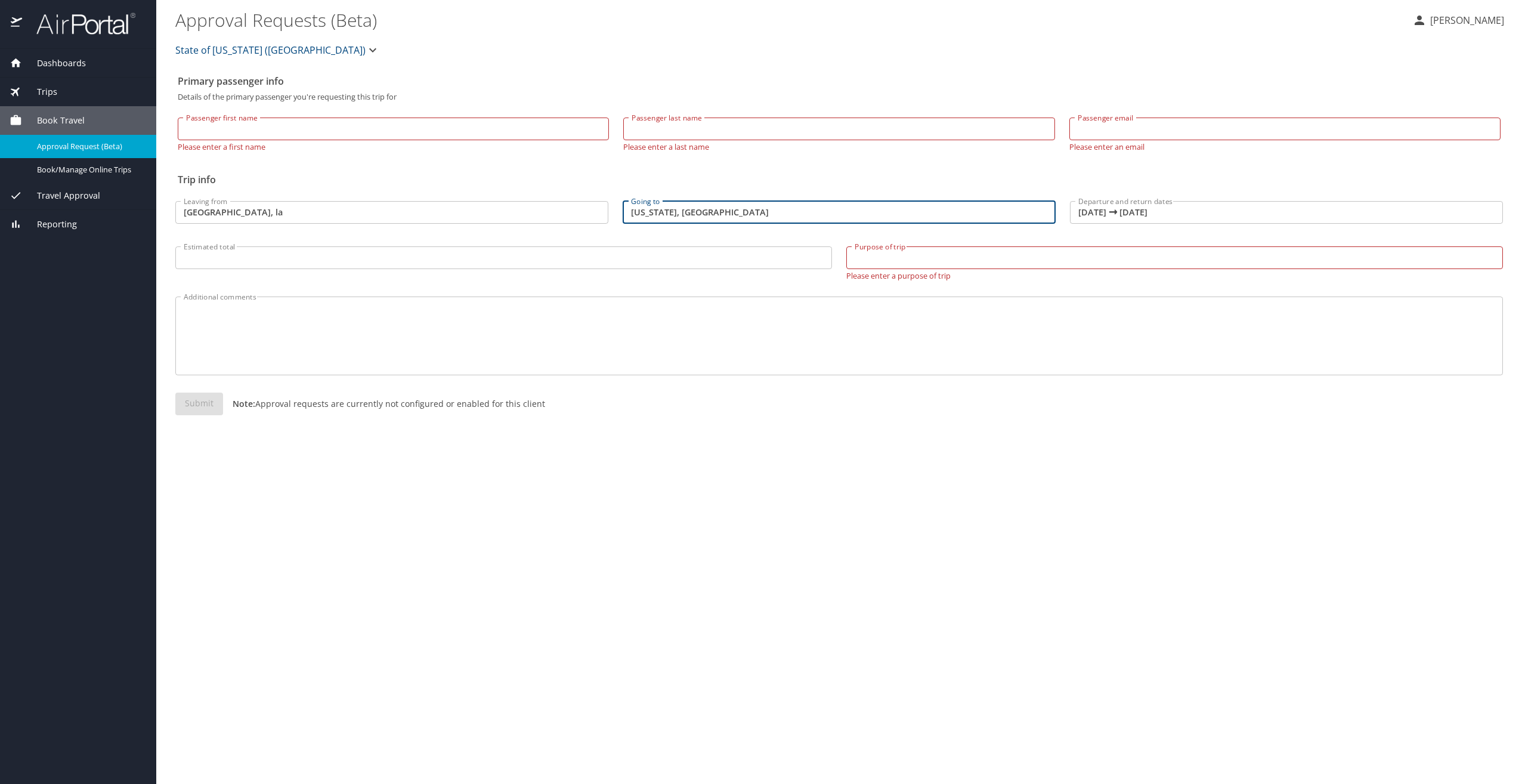
drag, startPoint x: 505, startPoint y: 213, endPoint x: 473, endPoint y: 216, distance: 32.1
click at [488, 216] on div "Leaving from baton rouge, la Leaving from Going to Washington, DC Going to Depa…" at bounding box center [838, 235] width 1342 height 102
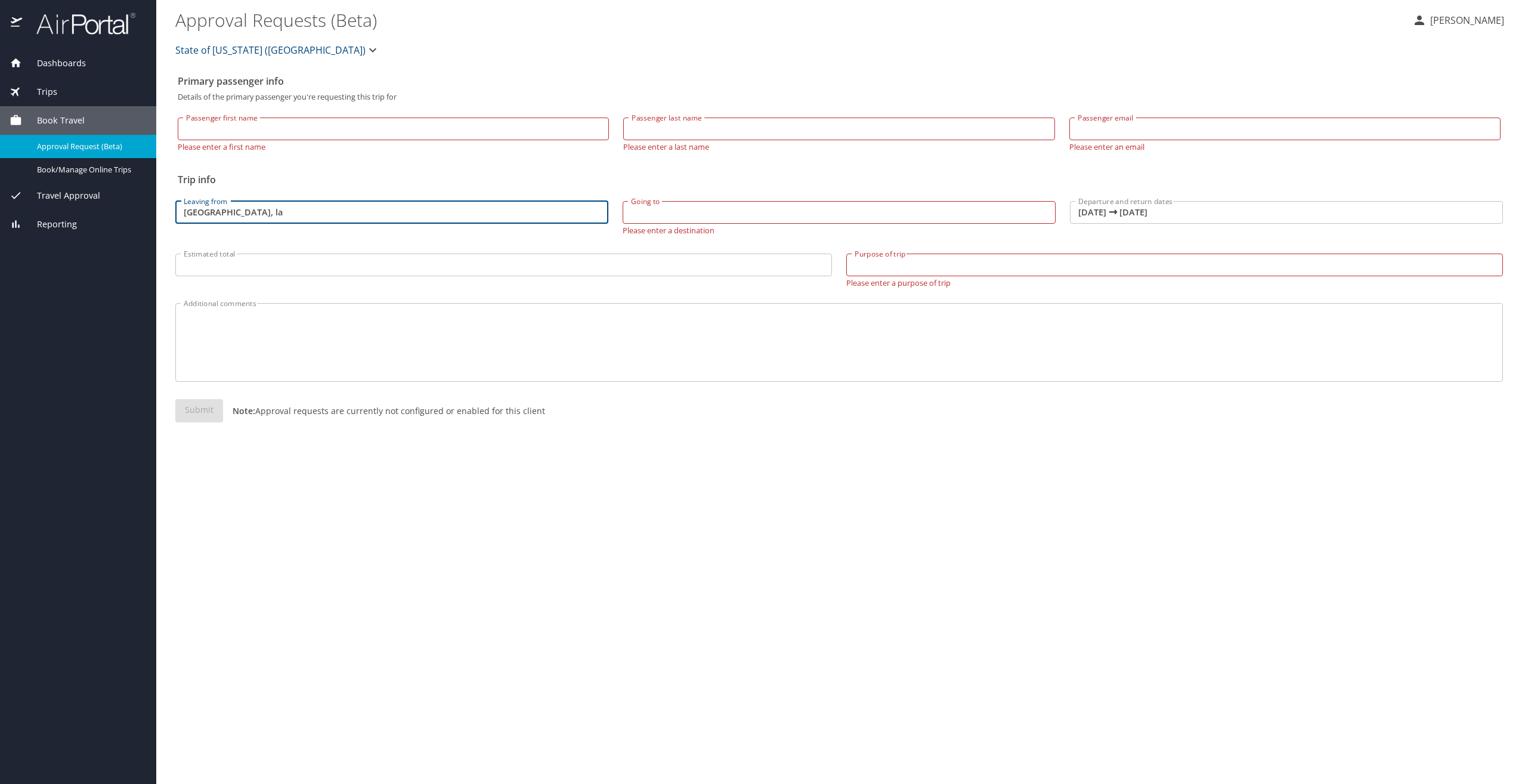
drag, startPoint x: 304, startPoint y: 211, endPoint x: 177, endPoint y: 206, distance: 127.1
click at [180, 206] on input "baton rouge, la" at bounding box center [392, 212] width 433 height 23
click at [112, 174] on span "Book/Manage Online Trips" at bounding box center [89, 170] width 105 height 11
